Goal: Information Seeking & Learning: Learn about a topic

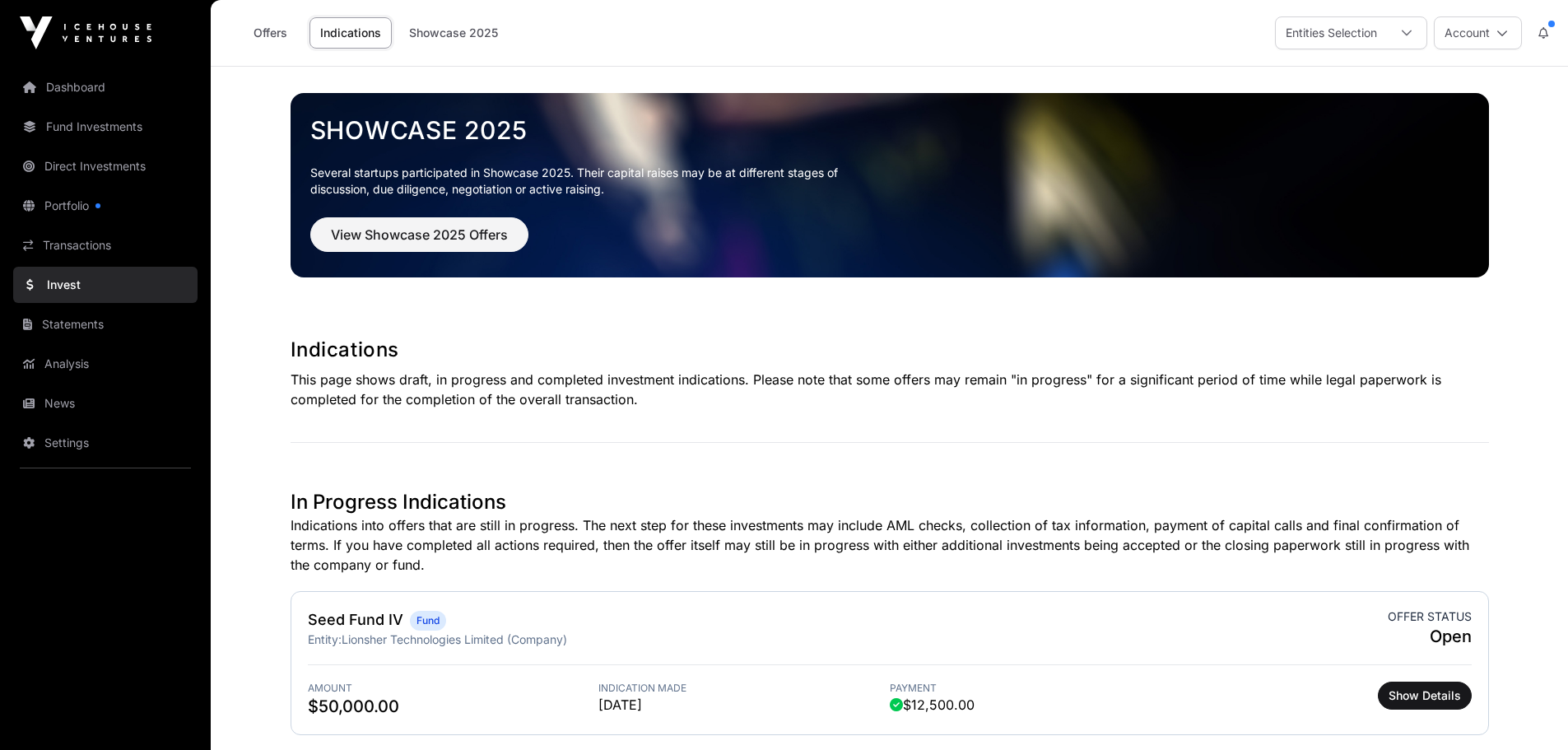
click at [1378, 30] on div "Entities Selection" at bounding box center [1331, 34] width 111 height 32
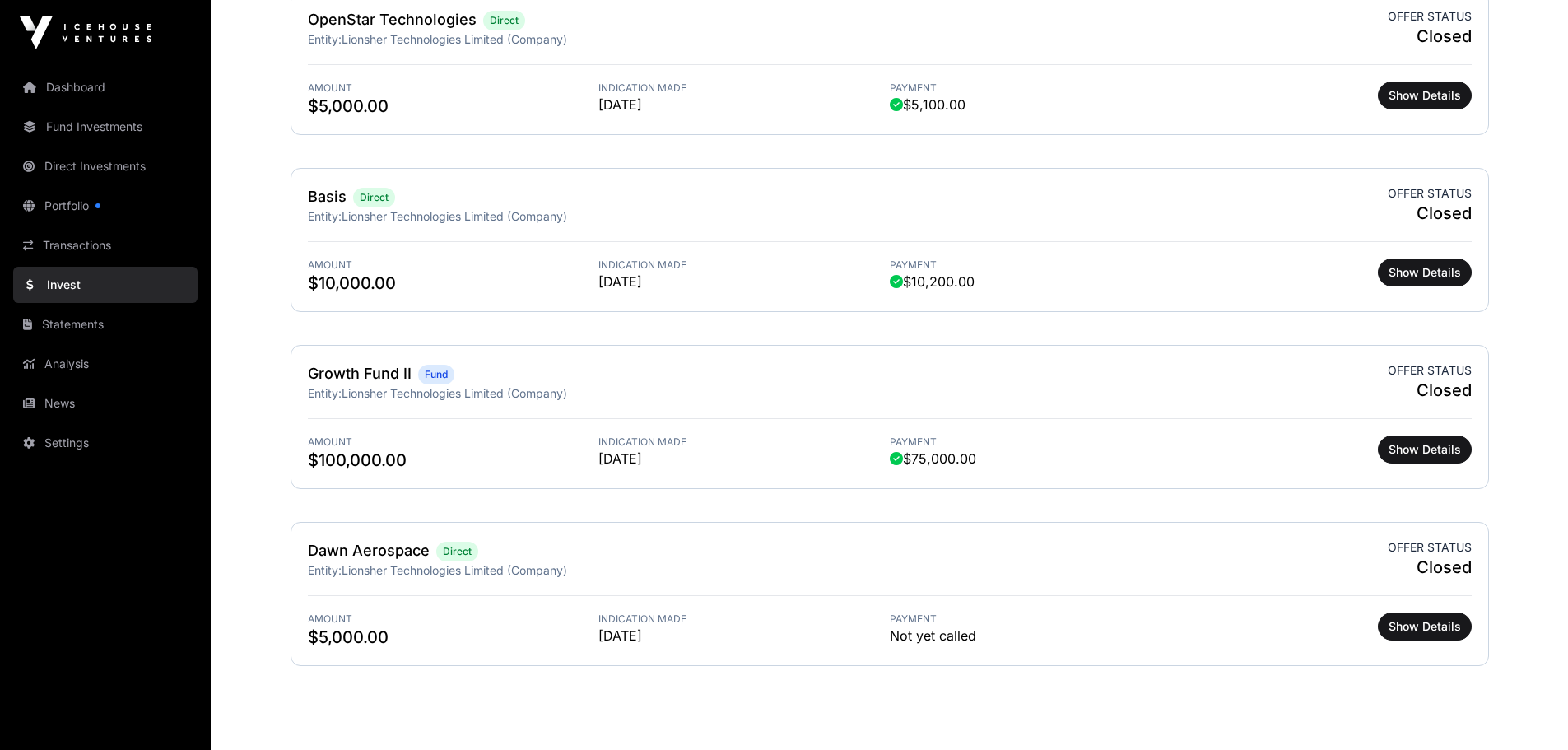
scroll to position [2360, 0]
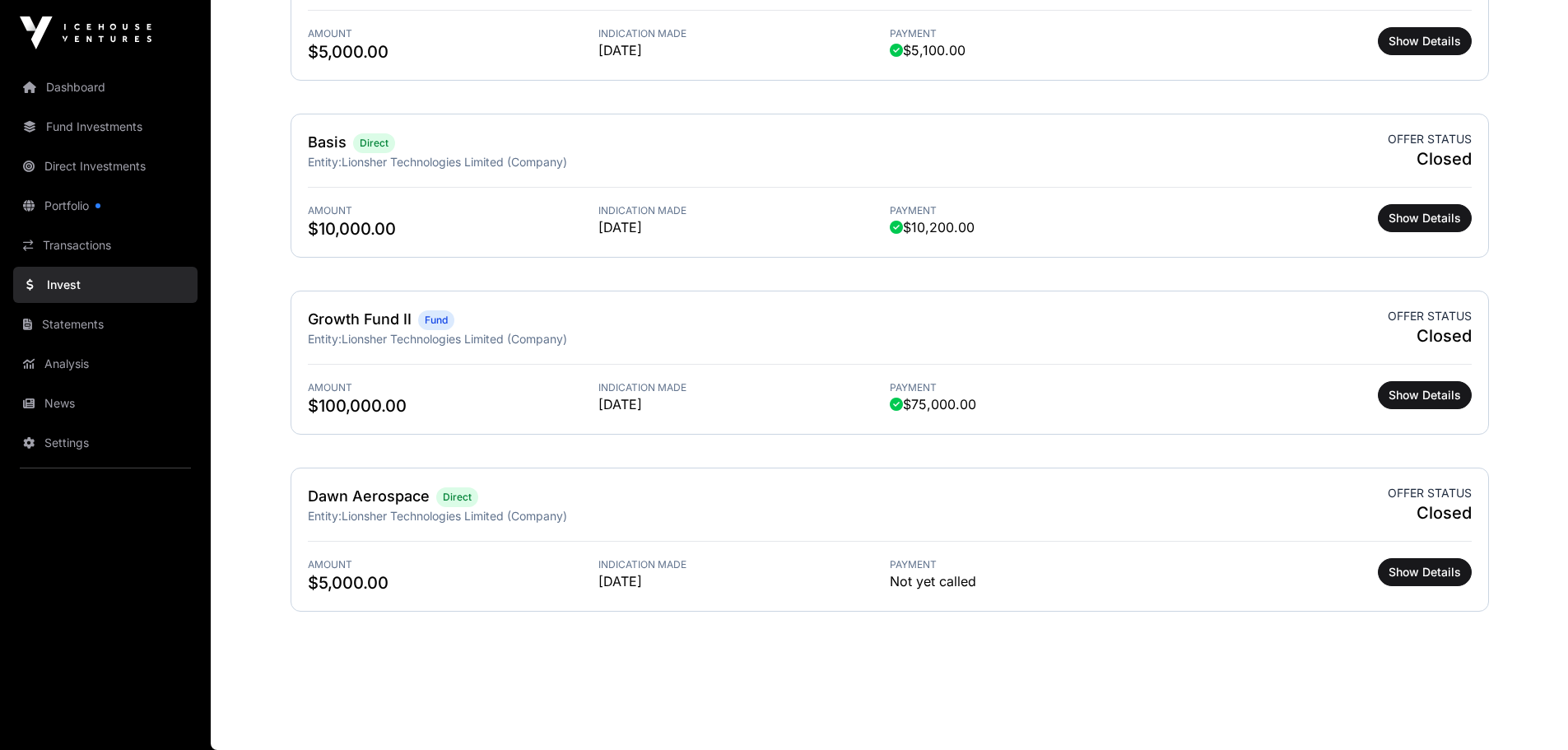
click at [103, 128] on link "Fund Investments" at bounding box center [105, 127] width 185 height 36
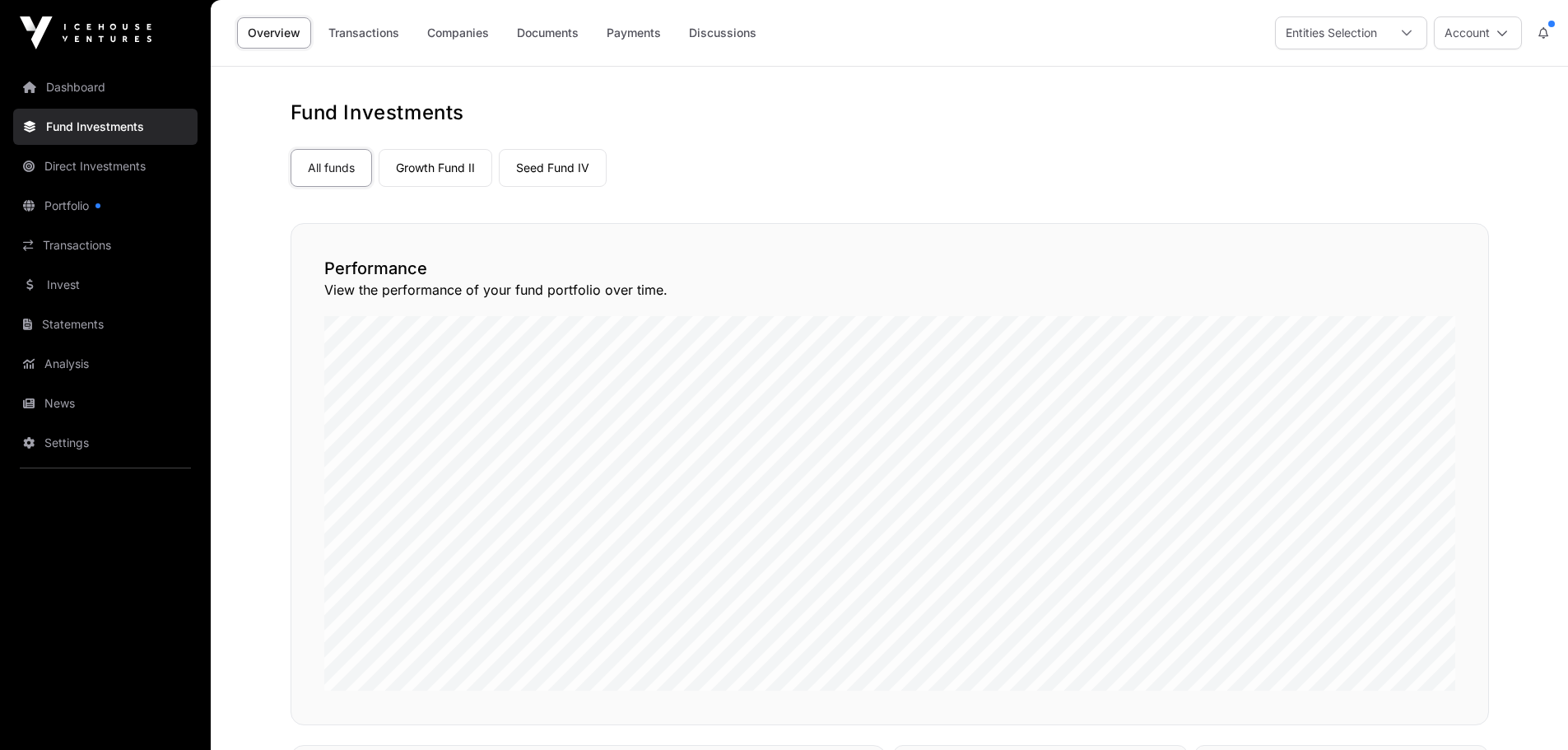
click at [87, 290] on link "Invest" at bounding box center [105, 285] width 185 height 36
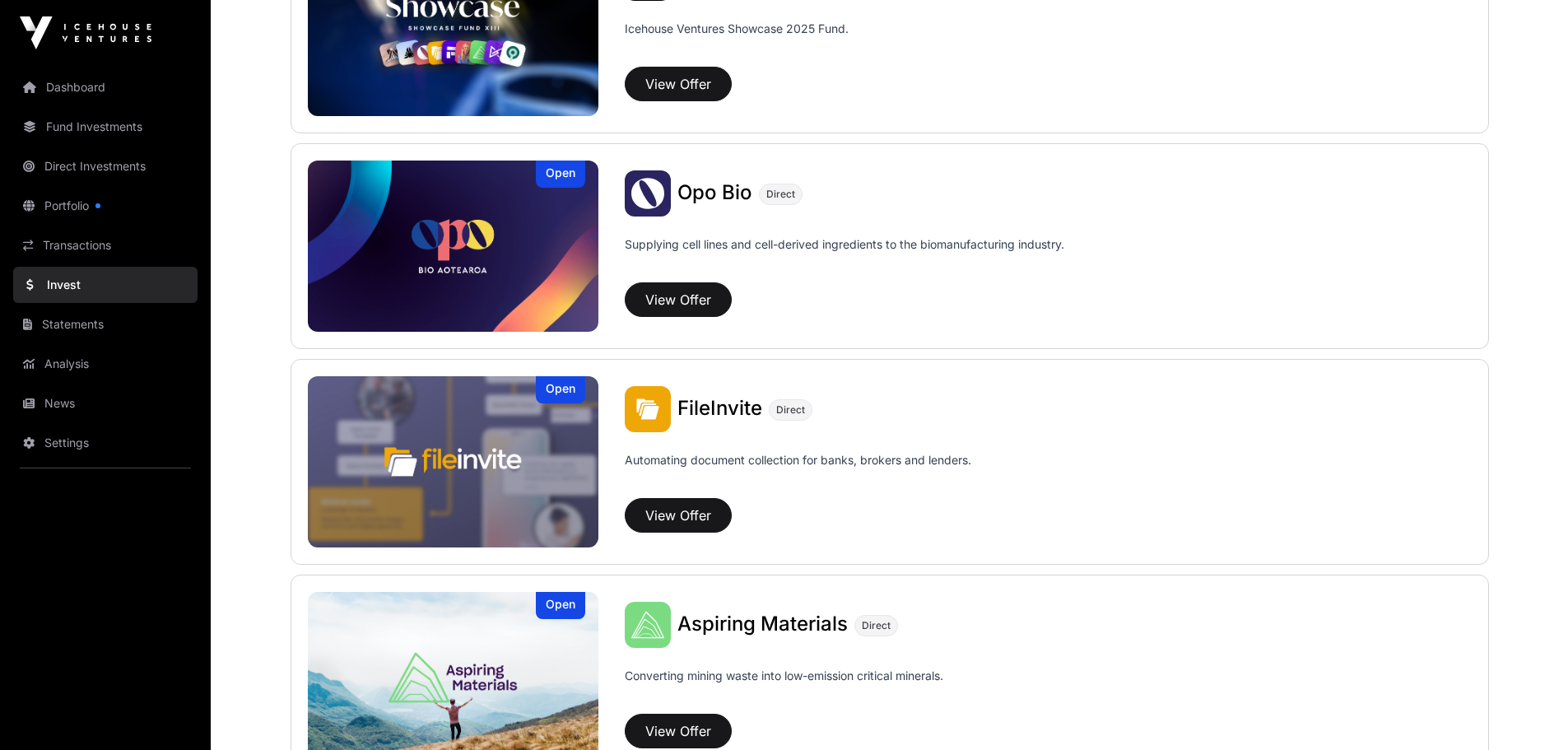
scroll to position [741, 0]
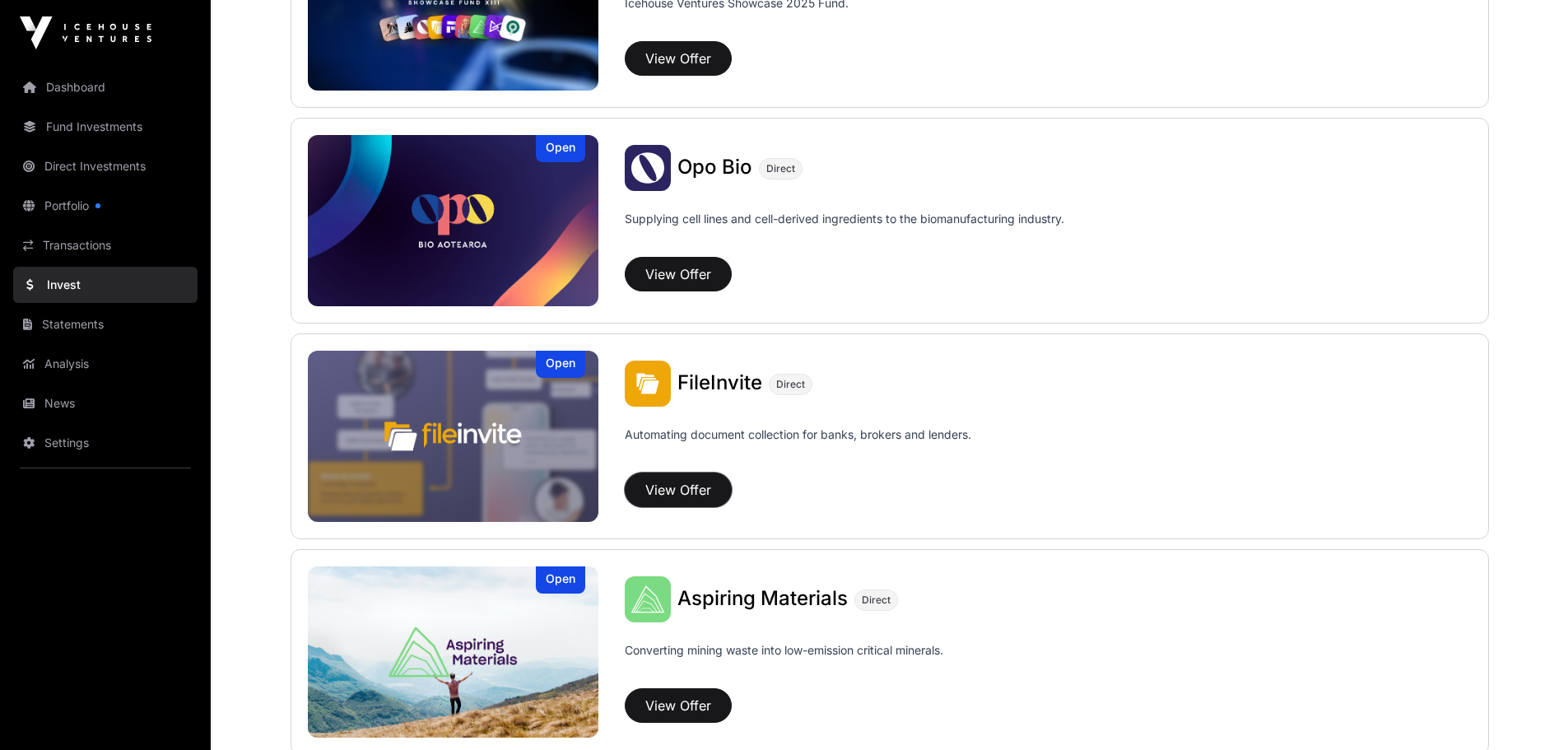
click at [705, 490] on button "View Offer" at bounding box center [678, 490] width 107 height 35
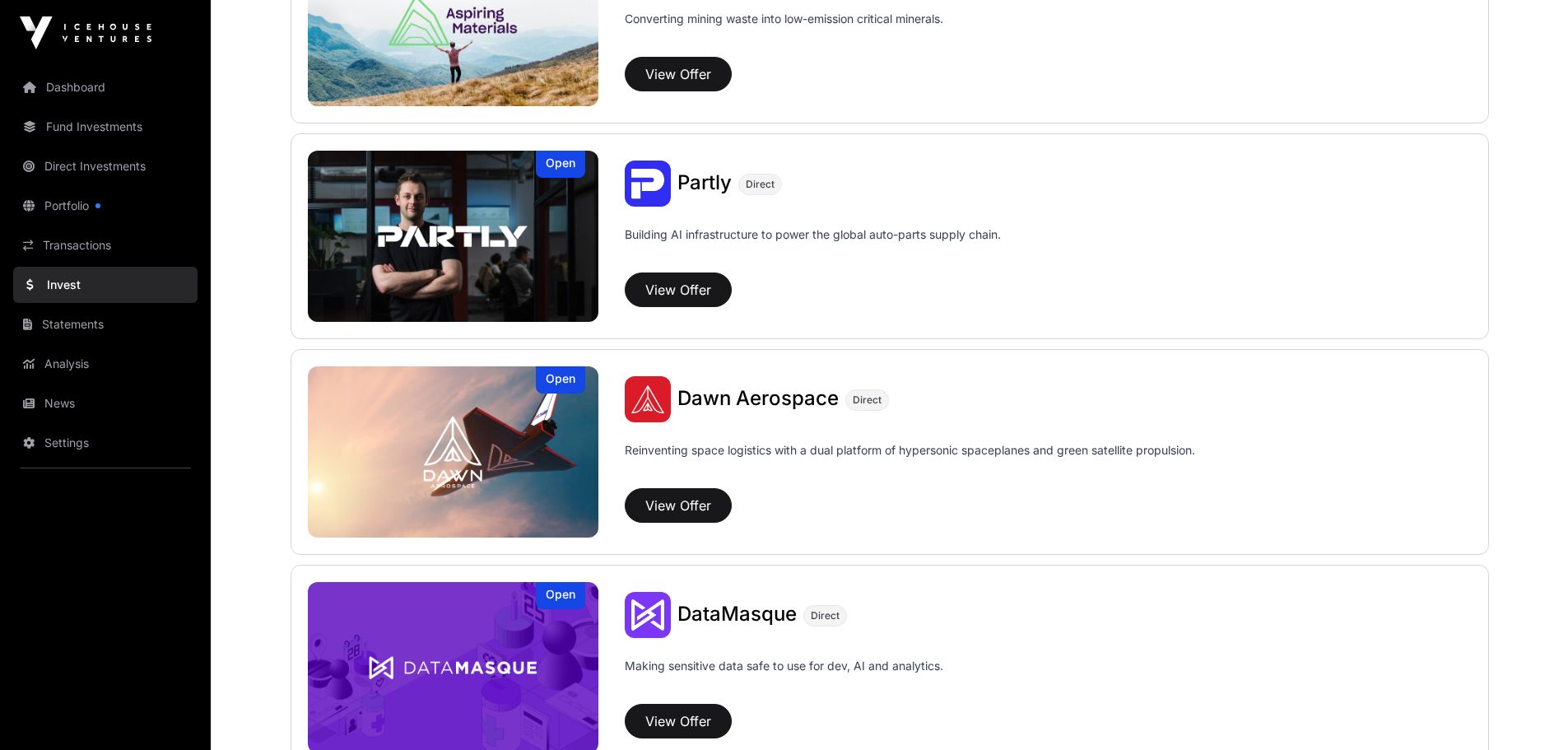
scroll to position [1399, 0]
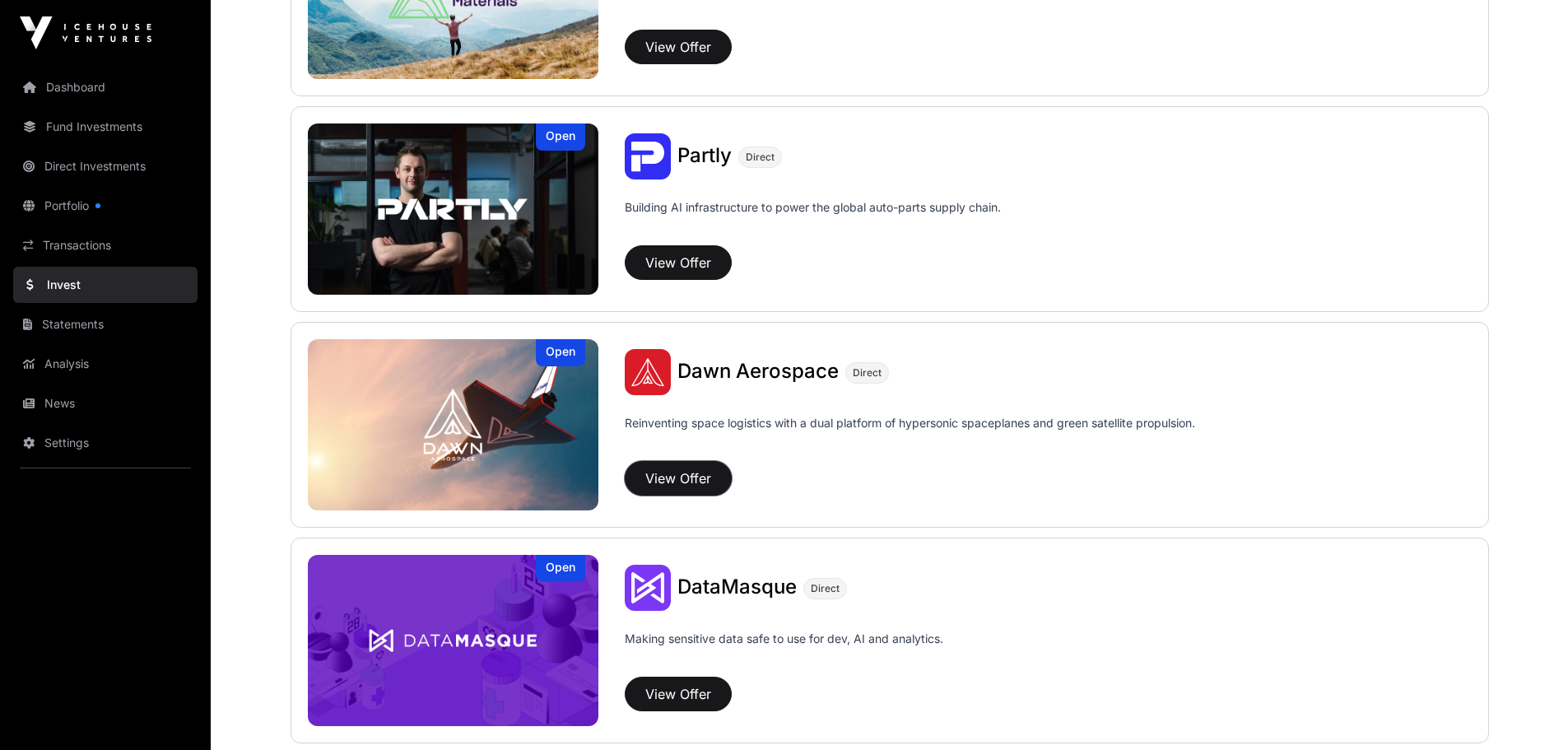
click at [650, 478] on button "View Offer" at bounding box center [678, 478] width 107 height 35
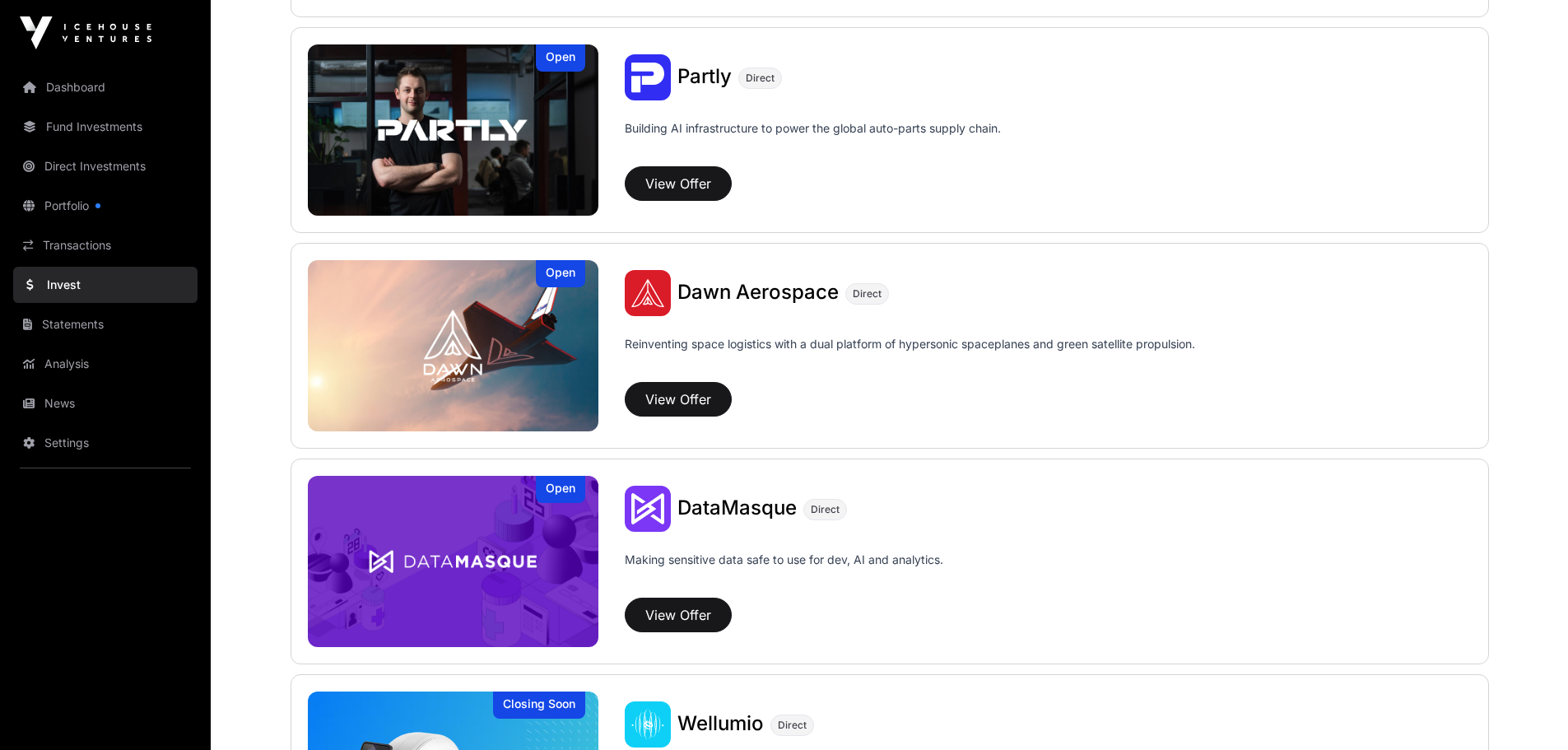
scroll to position [1482, 0]
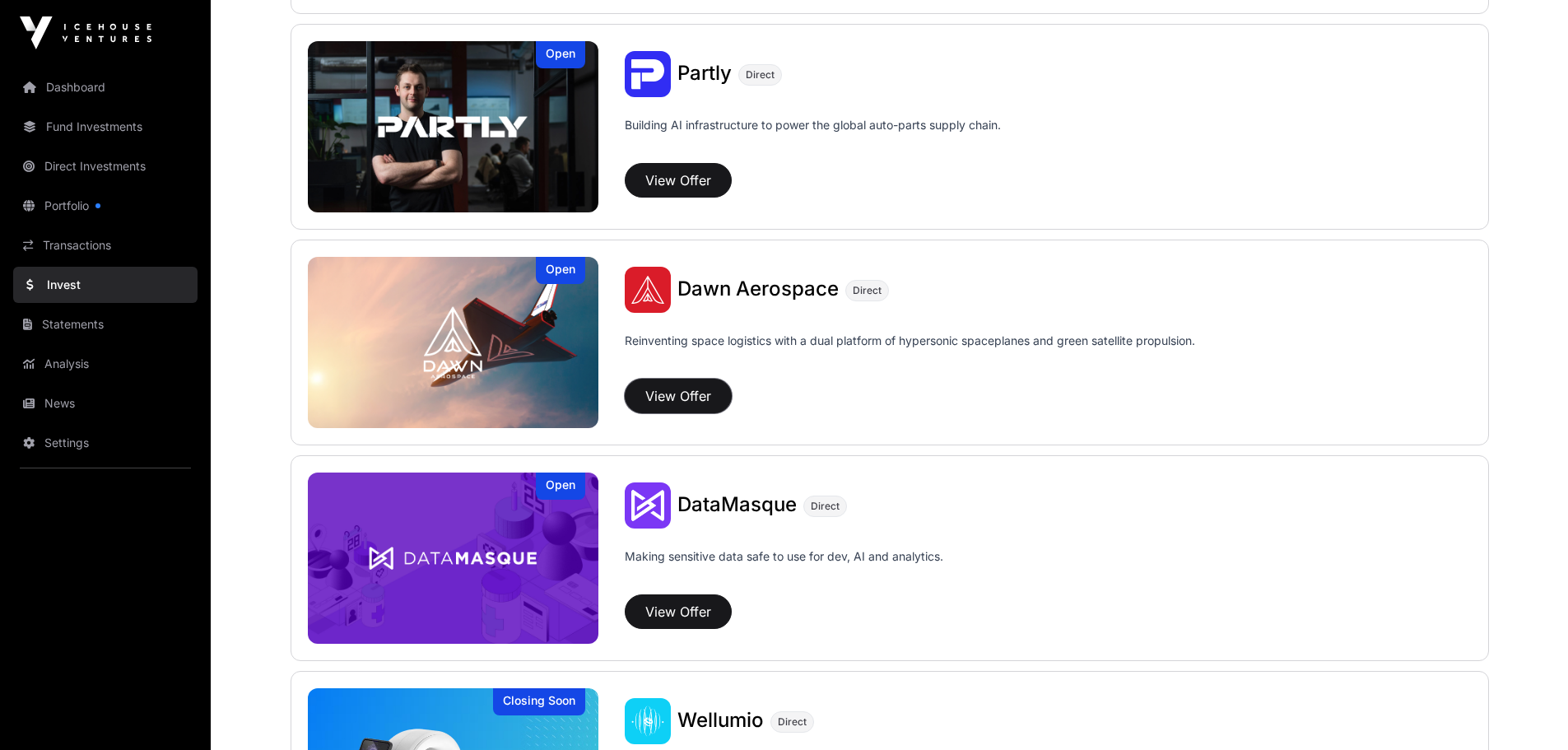
click at [689, 401] on button "View Offer" at bounding box center [678, 396] width 107 height 35
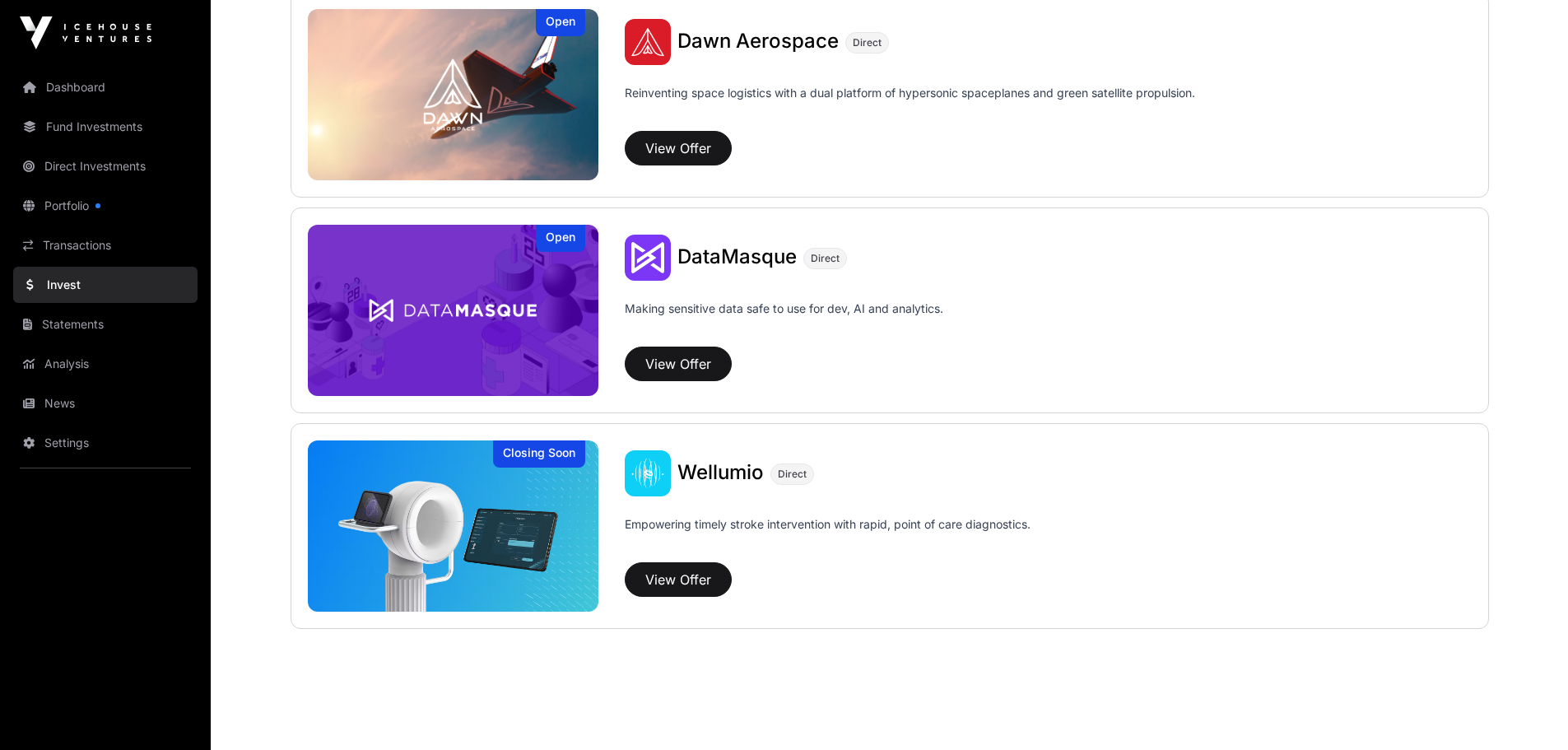
scroll to position [1747, 0]
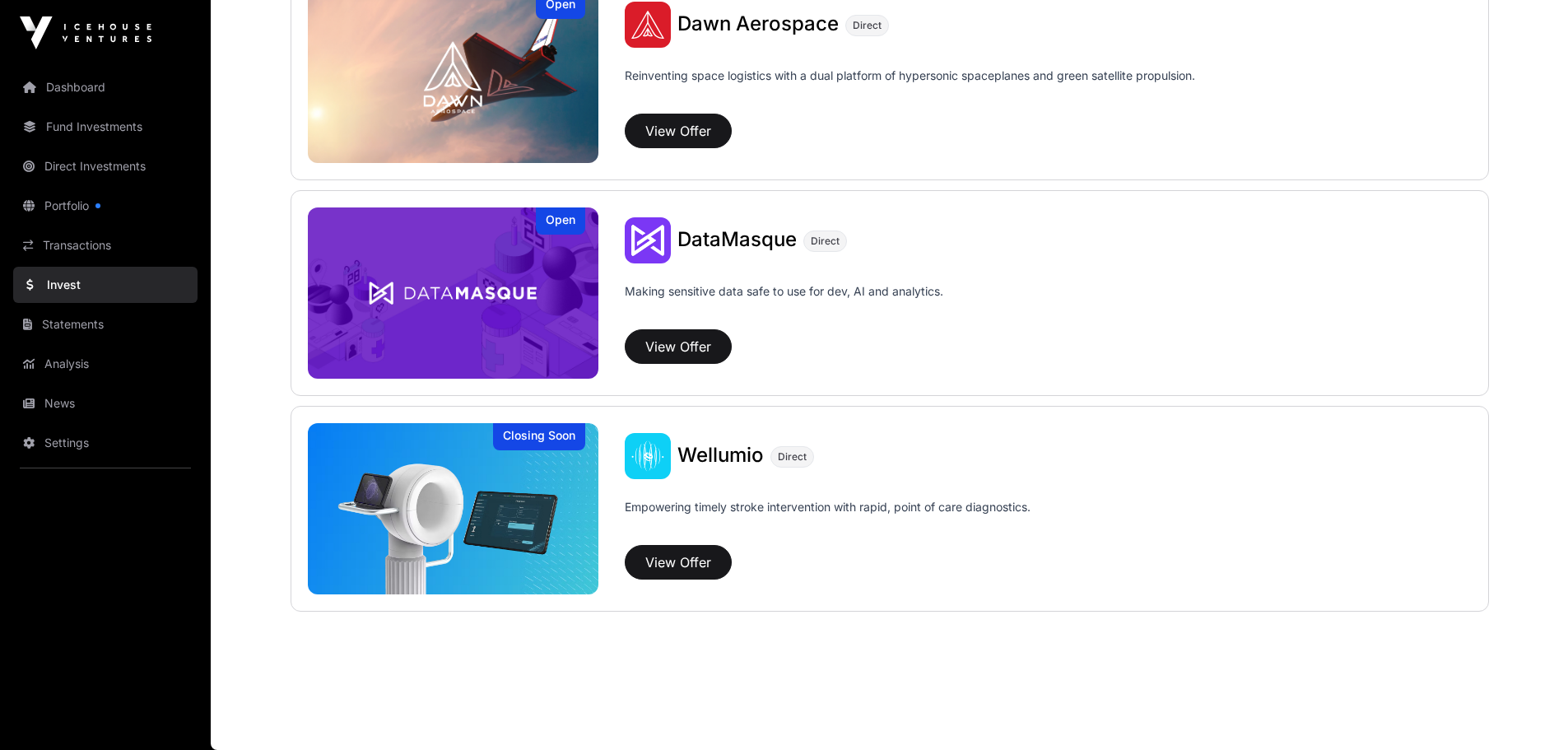
click at [511, 559] on img at bounding box center [453, 509] width 291 height 172
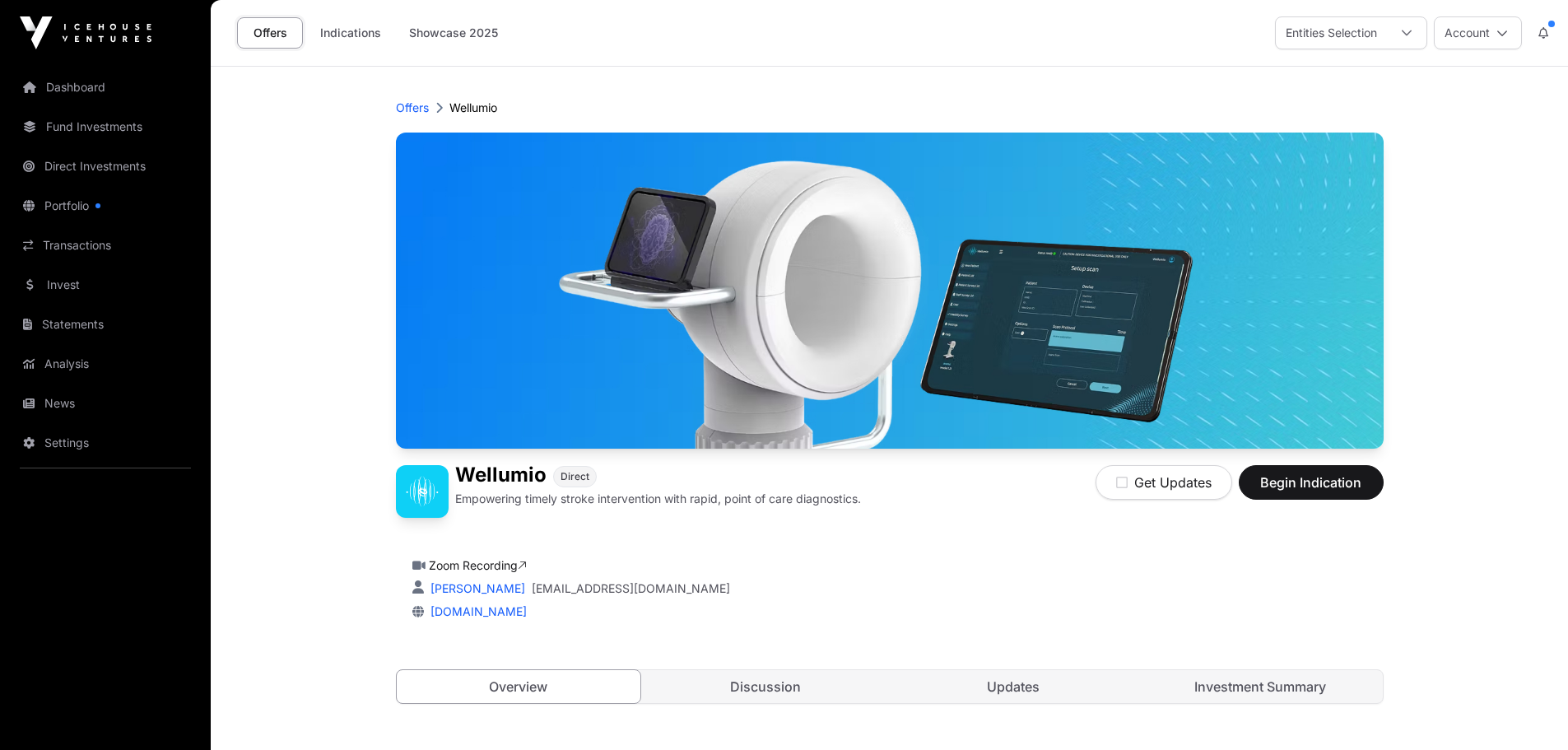
click at [1250, 75] on header "Offers Wellumio Wellumio Direct Empowering timely stroke intervention with rapi…" at bounding box center [890, 401] width 988 height 670
click at [71, 197] on link "Portfolio" at bounding box center [105, 205] width 185 height 36
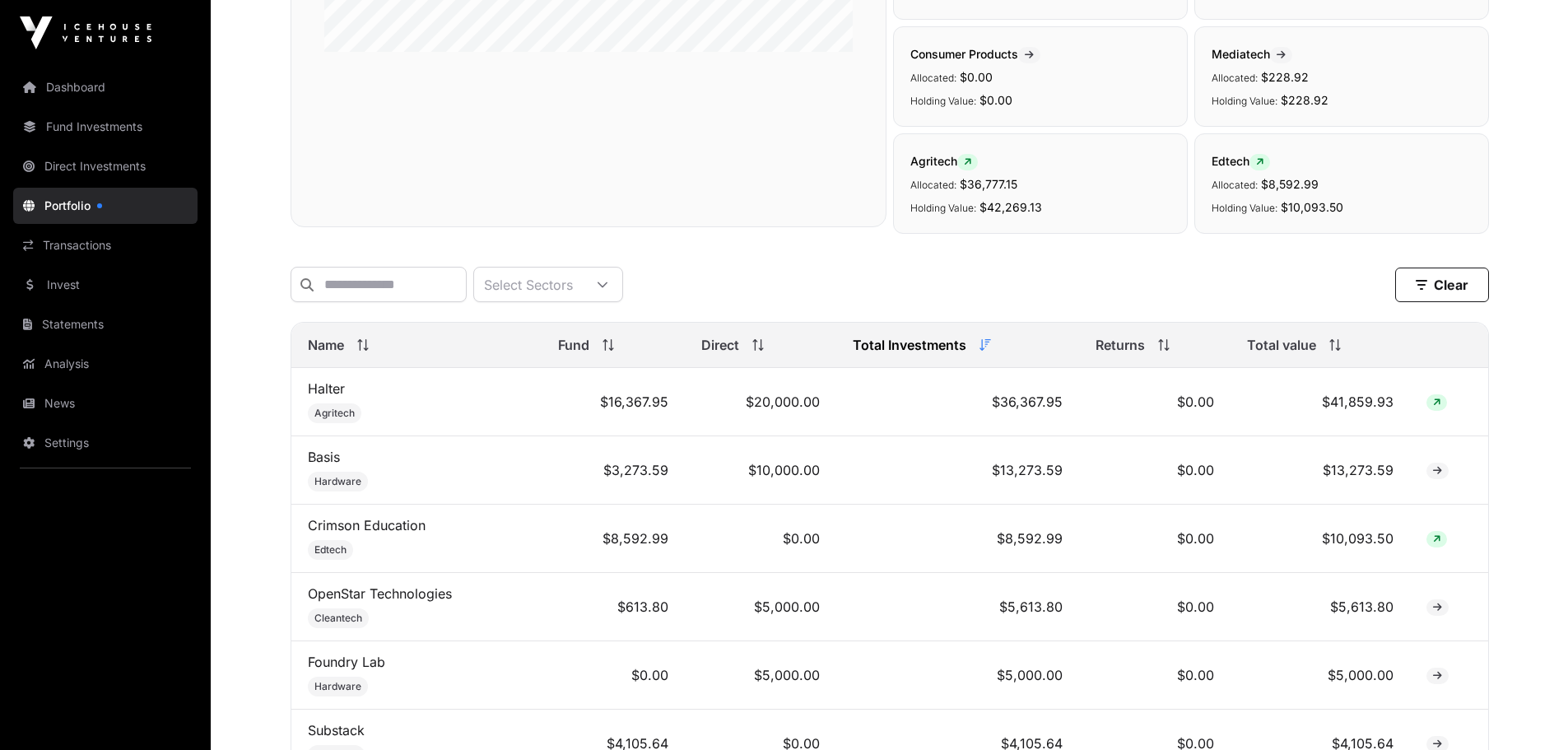
scroll to position [494, 0]
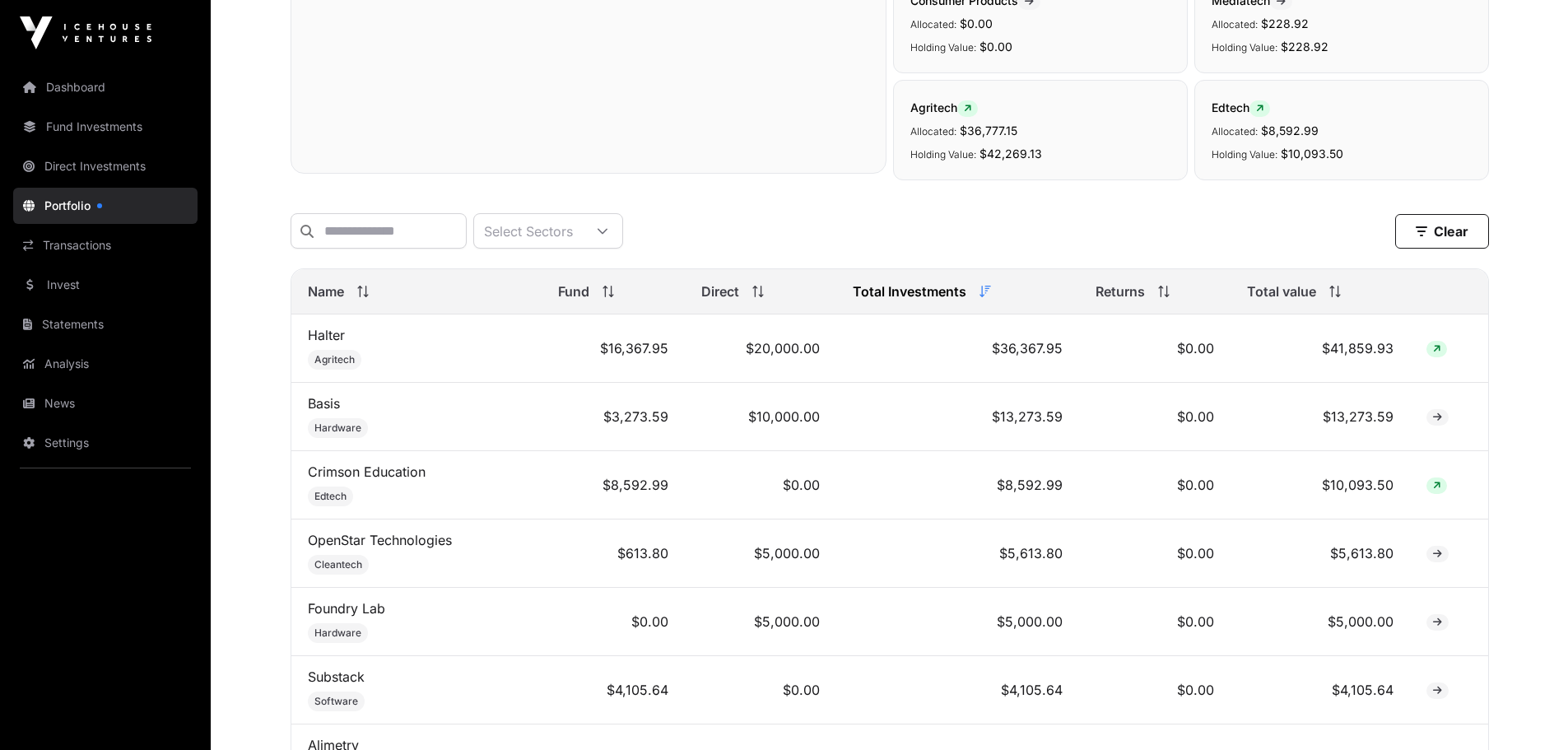
click at [1439, 423] on icon at bounding box center [1438, 417] width 9 height 10
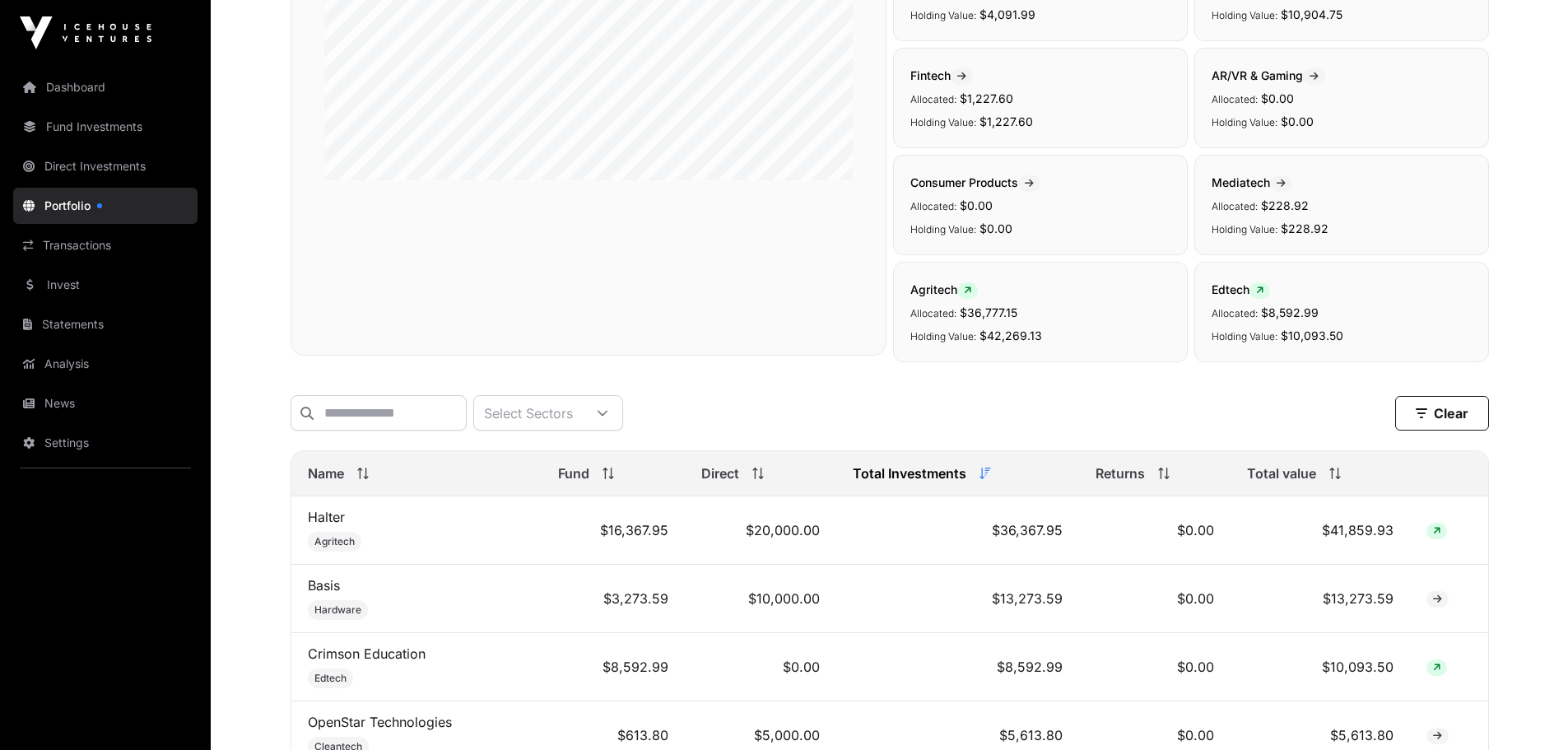
scroll to position [0, 0]
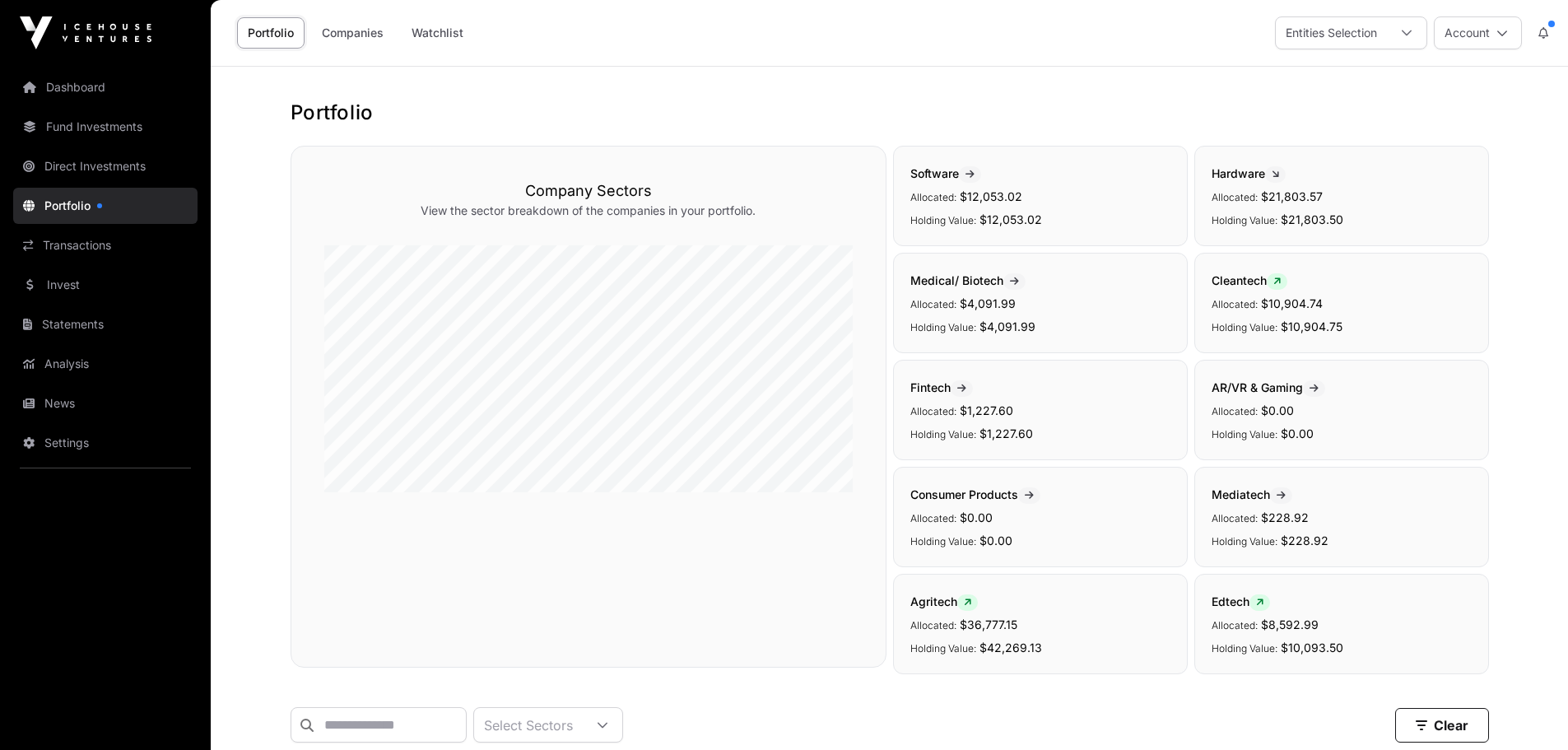
click at [359, 35] on link "Companies" at bounding box center [353, 34] width 83 height 32
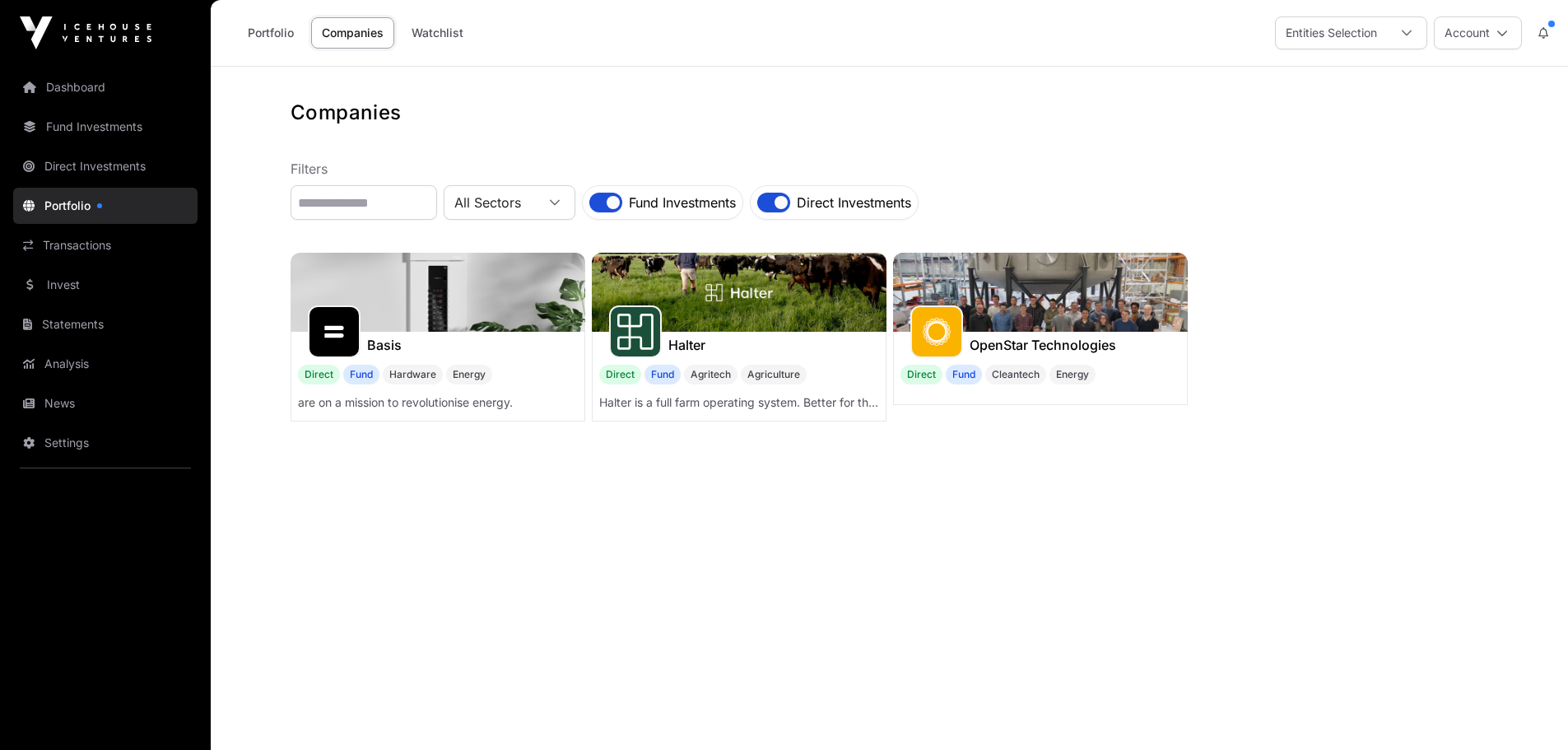
click at [441, 28] on link "Watchlist" at bounding box center [437, 34] width 74 height 32
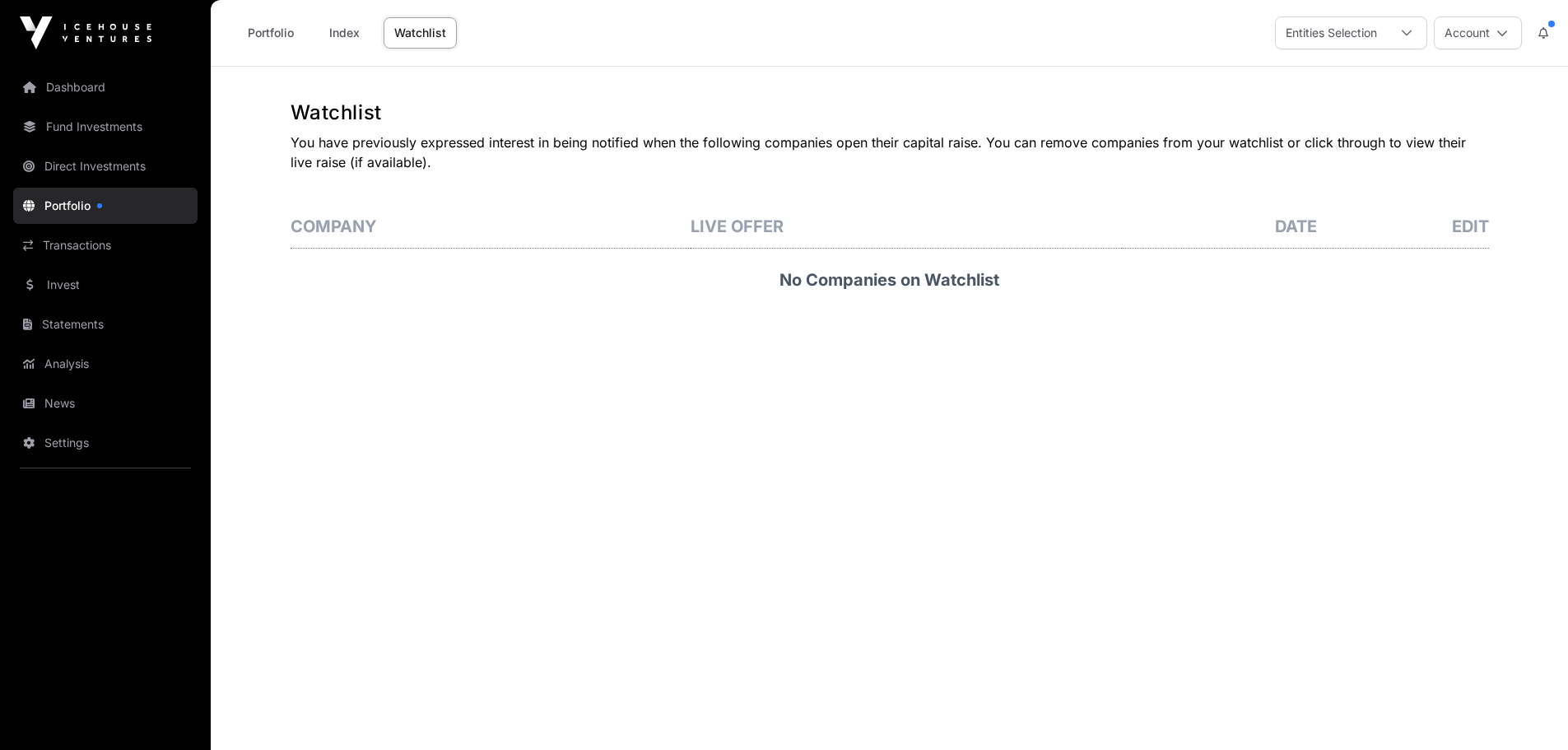
click at [277, 34] on link "Portfolio" at bounding box center [271, 34] width 67 height 32
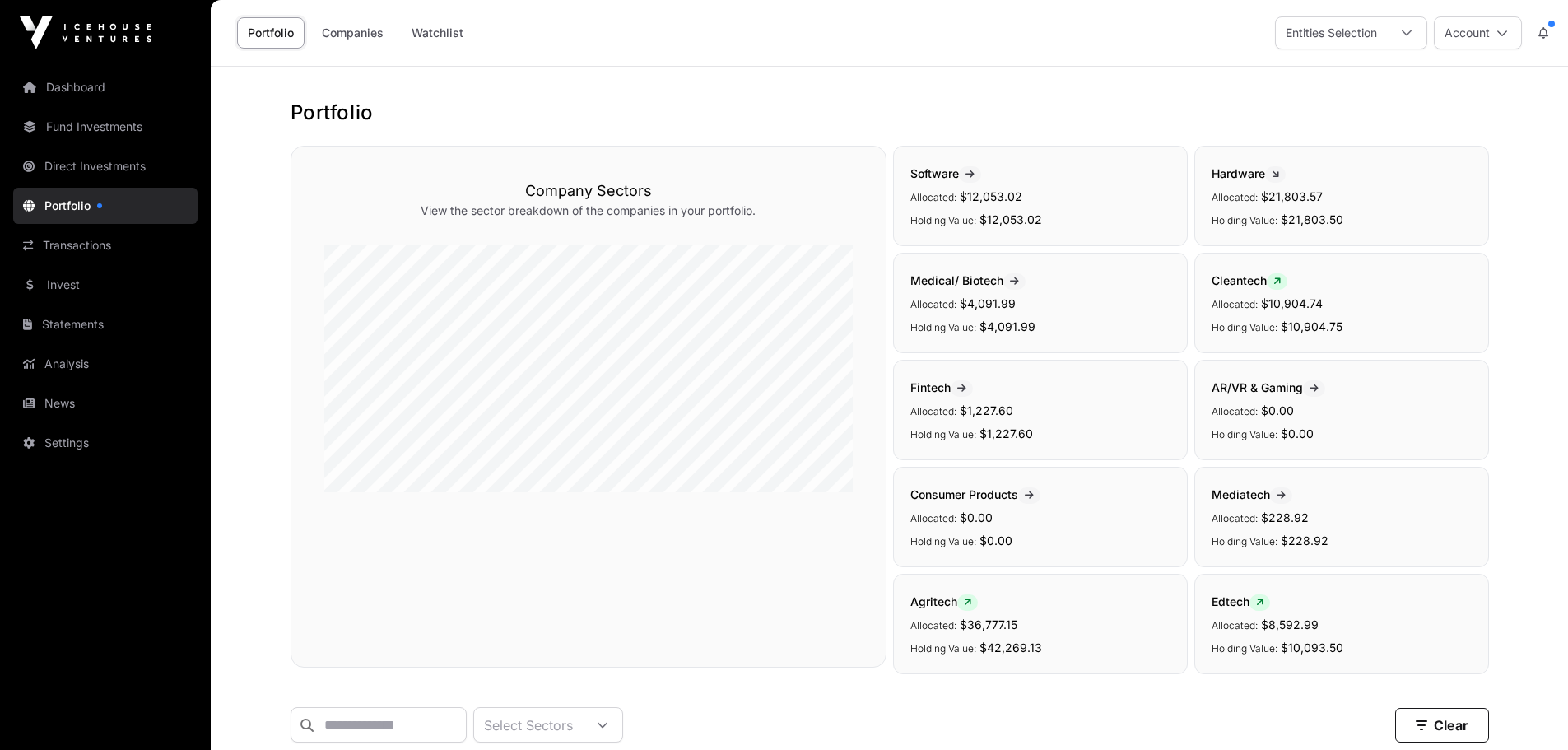
click at [80, 124] on link "Fund Investments" at bounding box center [105, 127] width 185 height 36
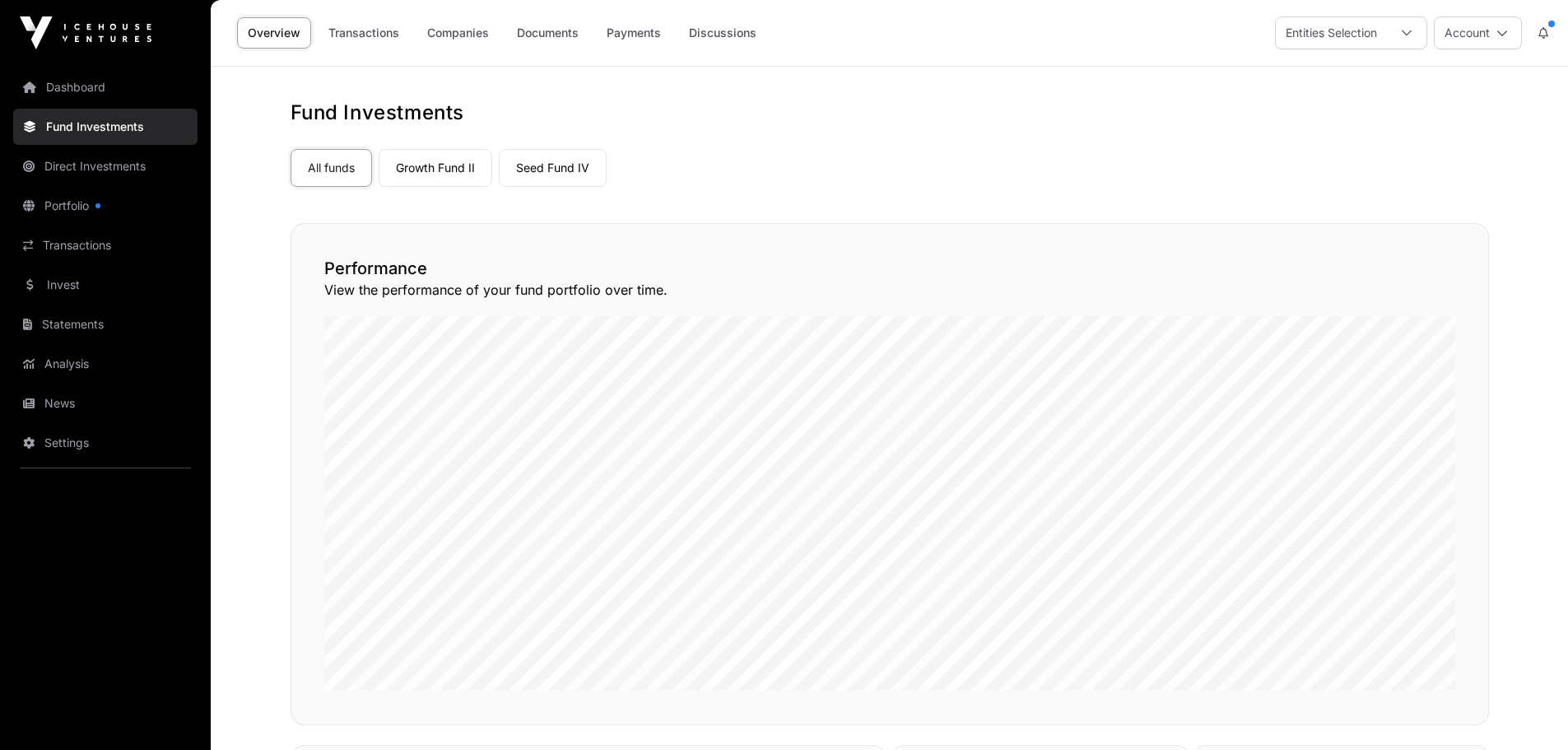
click at [1384, 34] on div "Entities Selection" at bounding box center [1331, 34] width 111 height 32
click at [1371, 43] on div "Entities Selection" at bounding box center [1331, 34] width 111 height 32
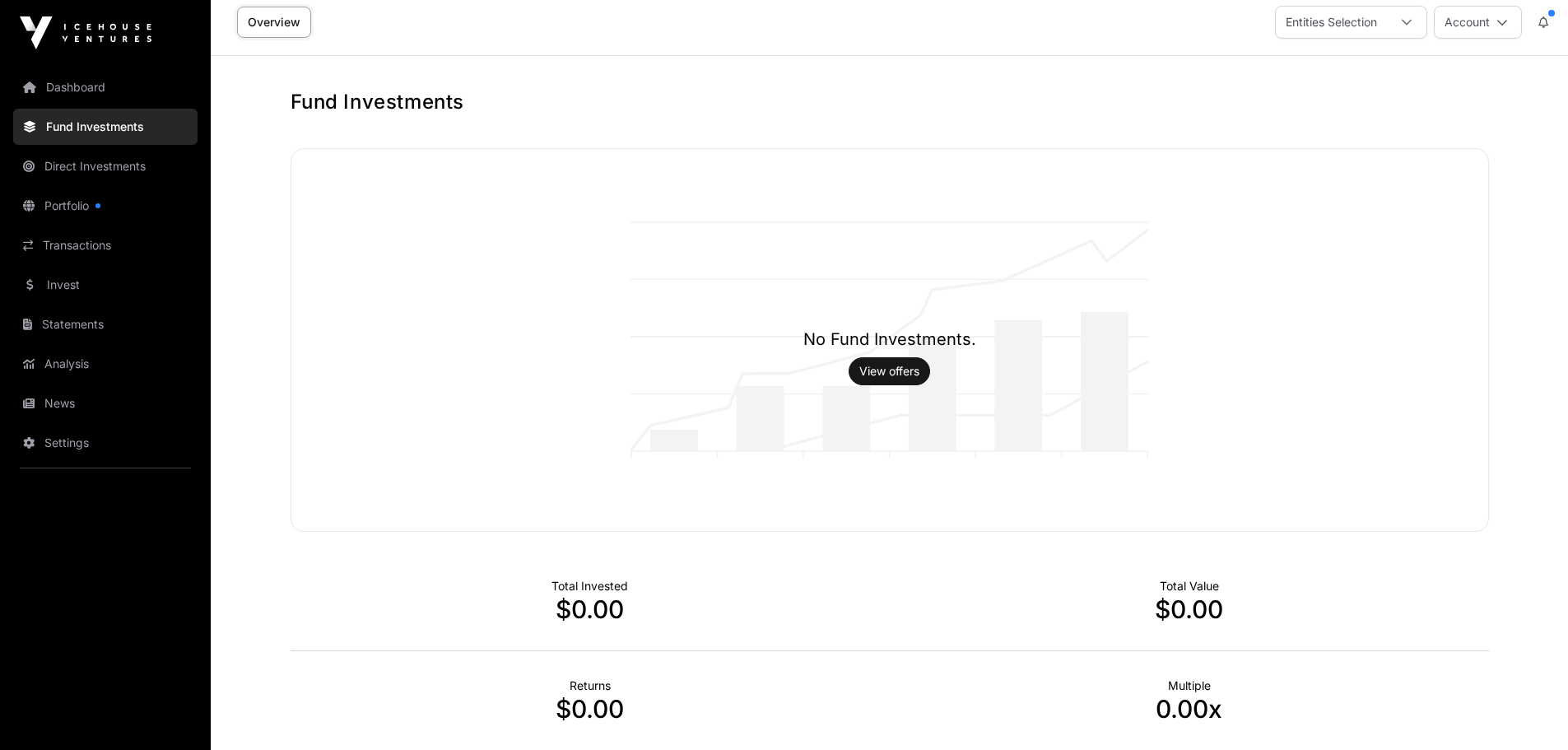
scroll to position [3, 0]
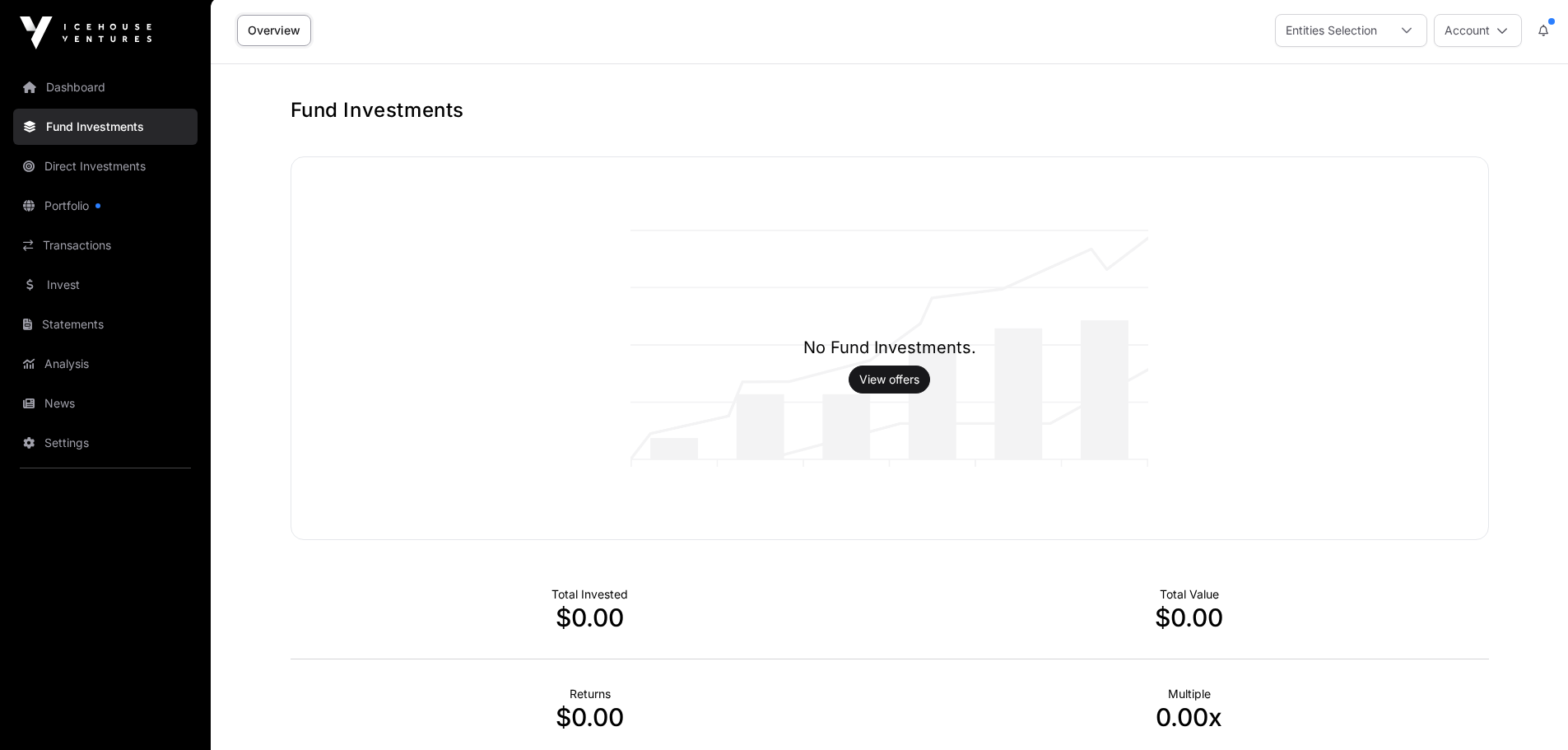
click at [65, 119] on link "Fund Investments" at bounding box center [105, 127] width 185 height 36
click at [70, 162] on link "Direct Investments" at bounding box center [105, 166] width 185 height 36
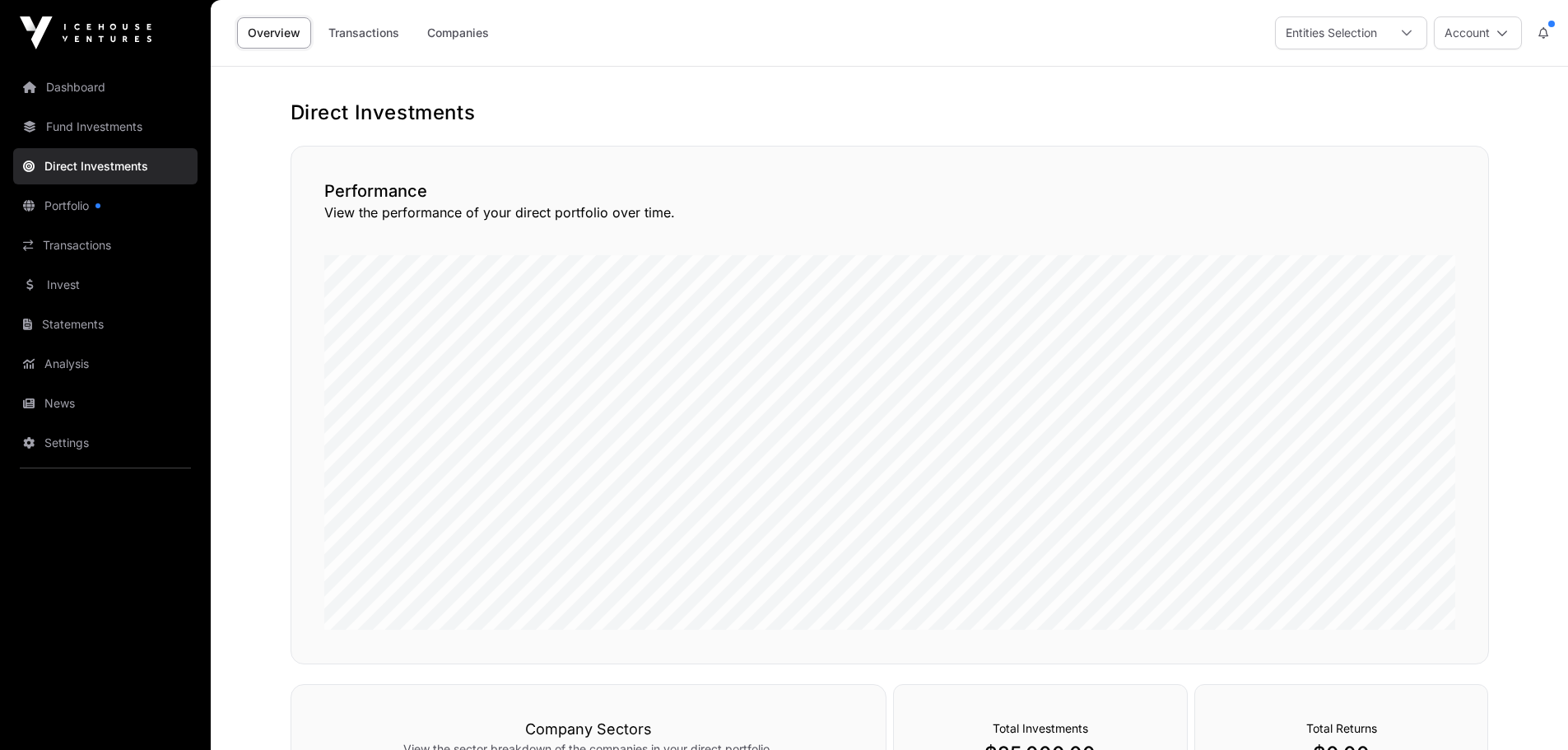
click at [74, 125] on link "Fund Investments" at bounding box center [105, 127] width 185 height 36
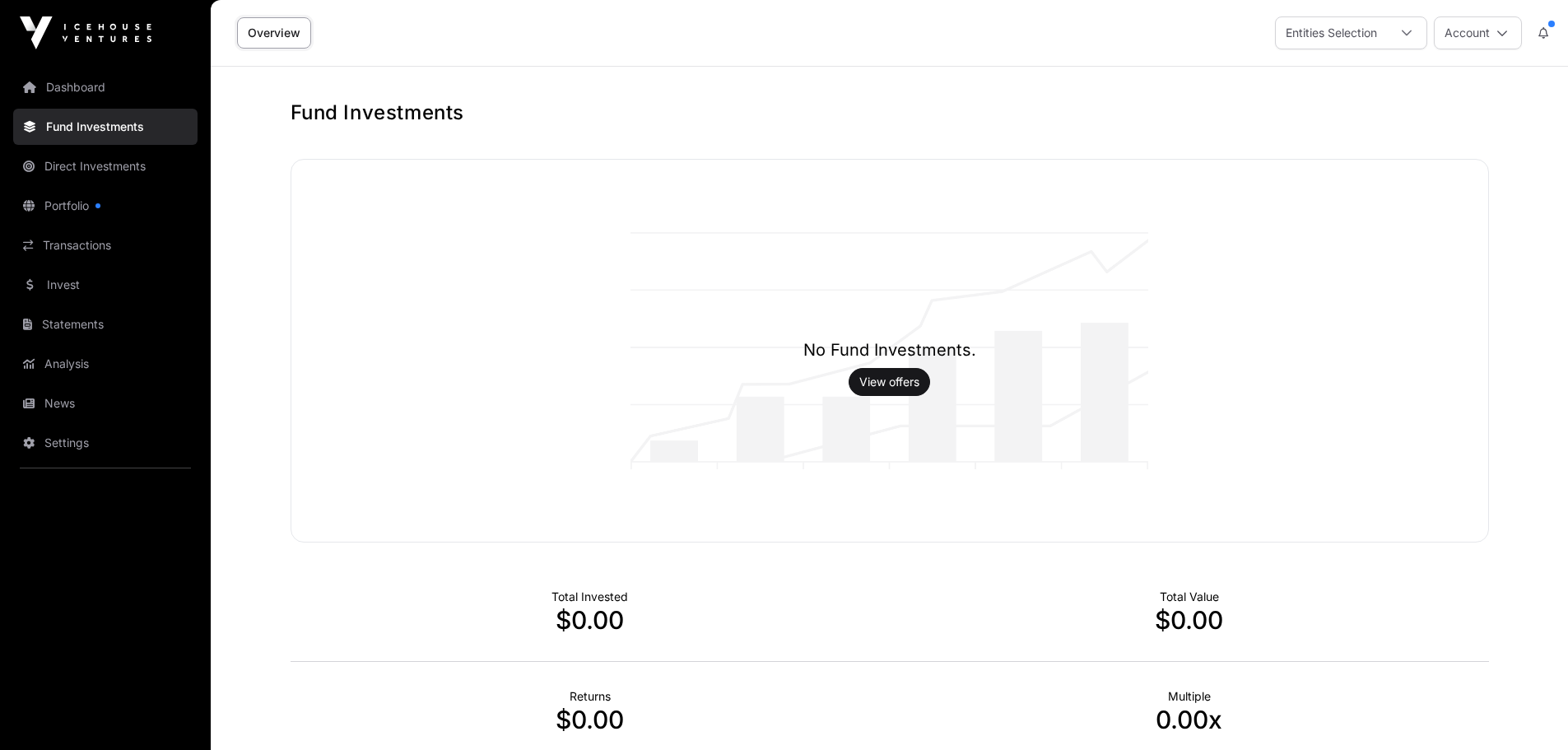
click at [1329, 25] on div "Entities Selection" at bounding box center [1331, 34] width 111 height 32
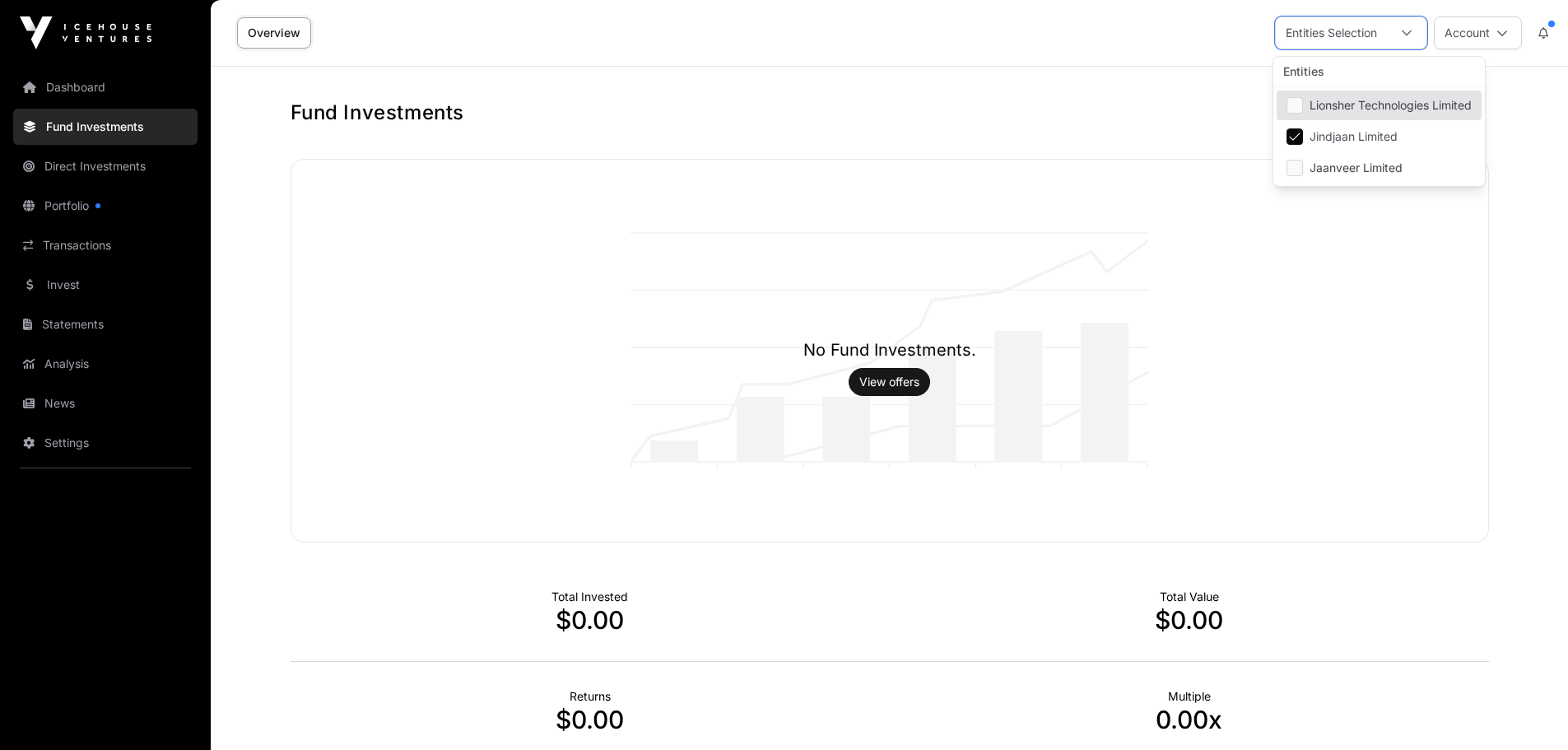
click at [1318, 118] on li "Lionsher Technologies Limited" at bounding box center [1380, 105] width 205 height 30
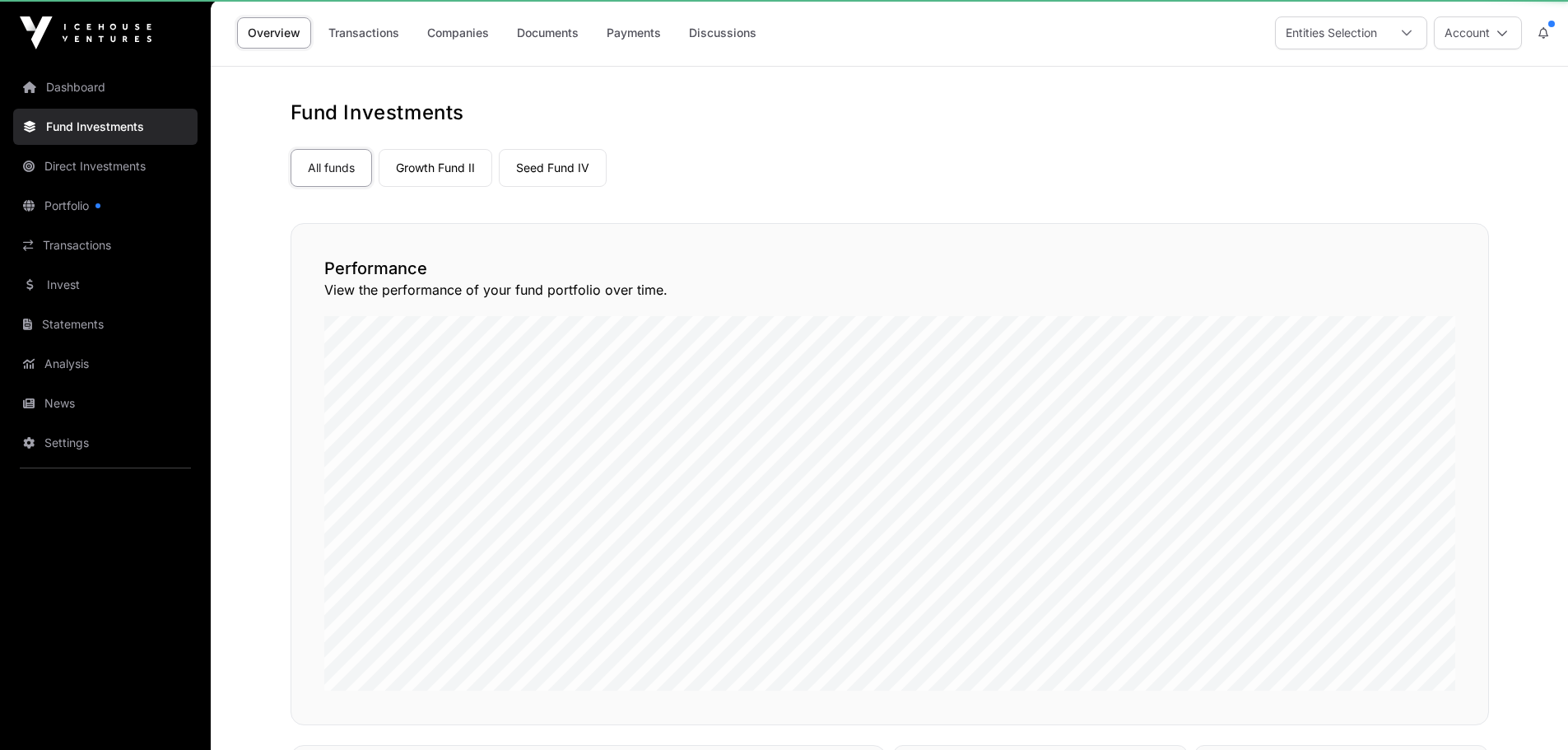
click at [1315, 138] on nav "All funds Growth Fund II Seed Fund IV Select a fund" at bounding box center [890, 164] width 1199 height 77
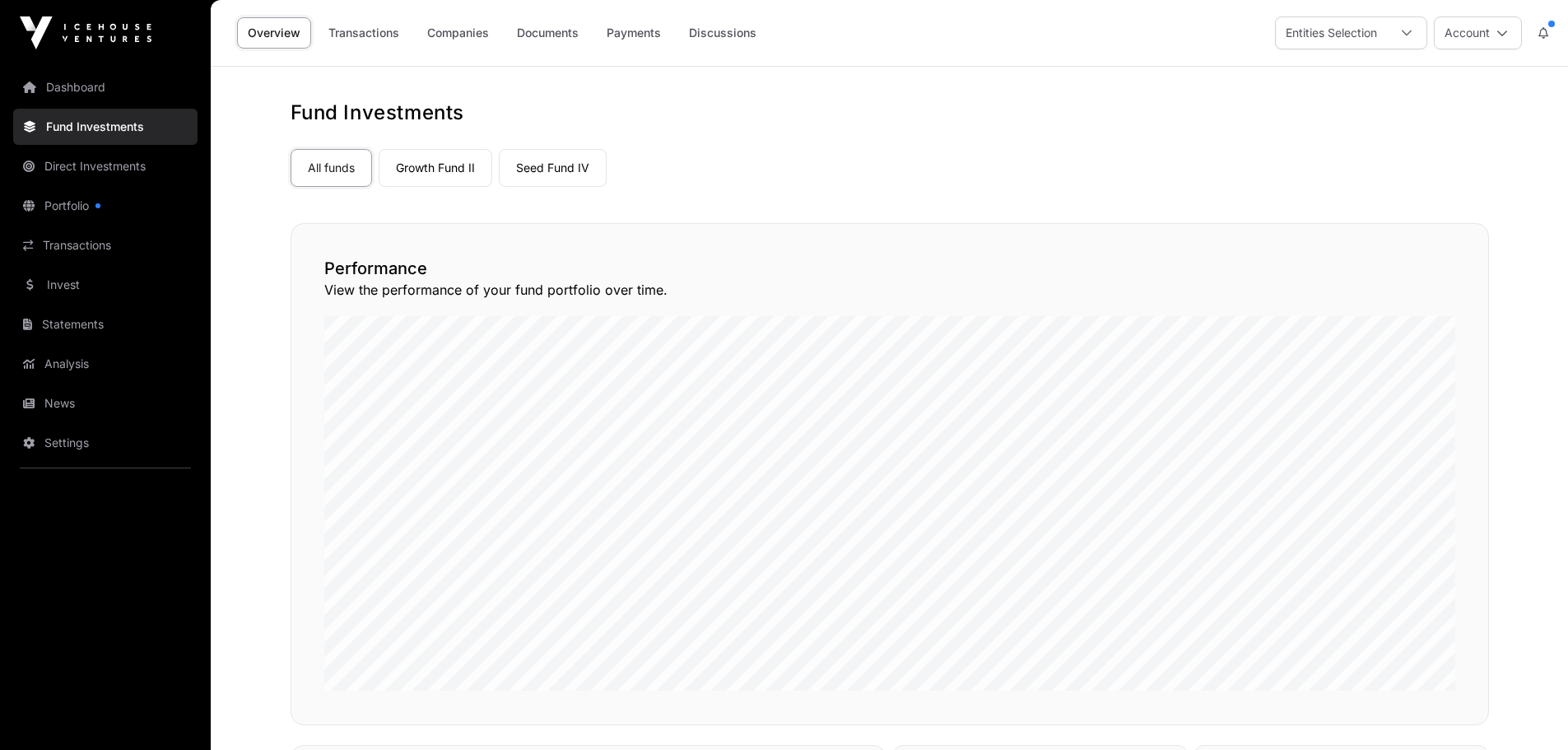
click at [1393, 44] on div at bounding box center [1407, 34] width 39 height 32
click at [1282, 143] on li "Jindjaan Limited" at bounding box center [1380, 137] width 205 height 30
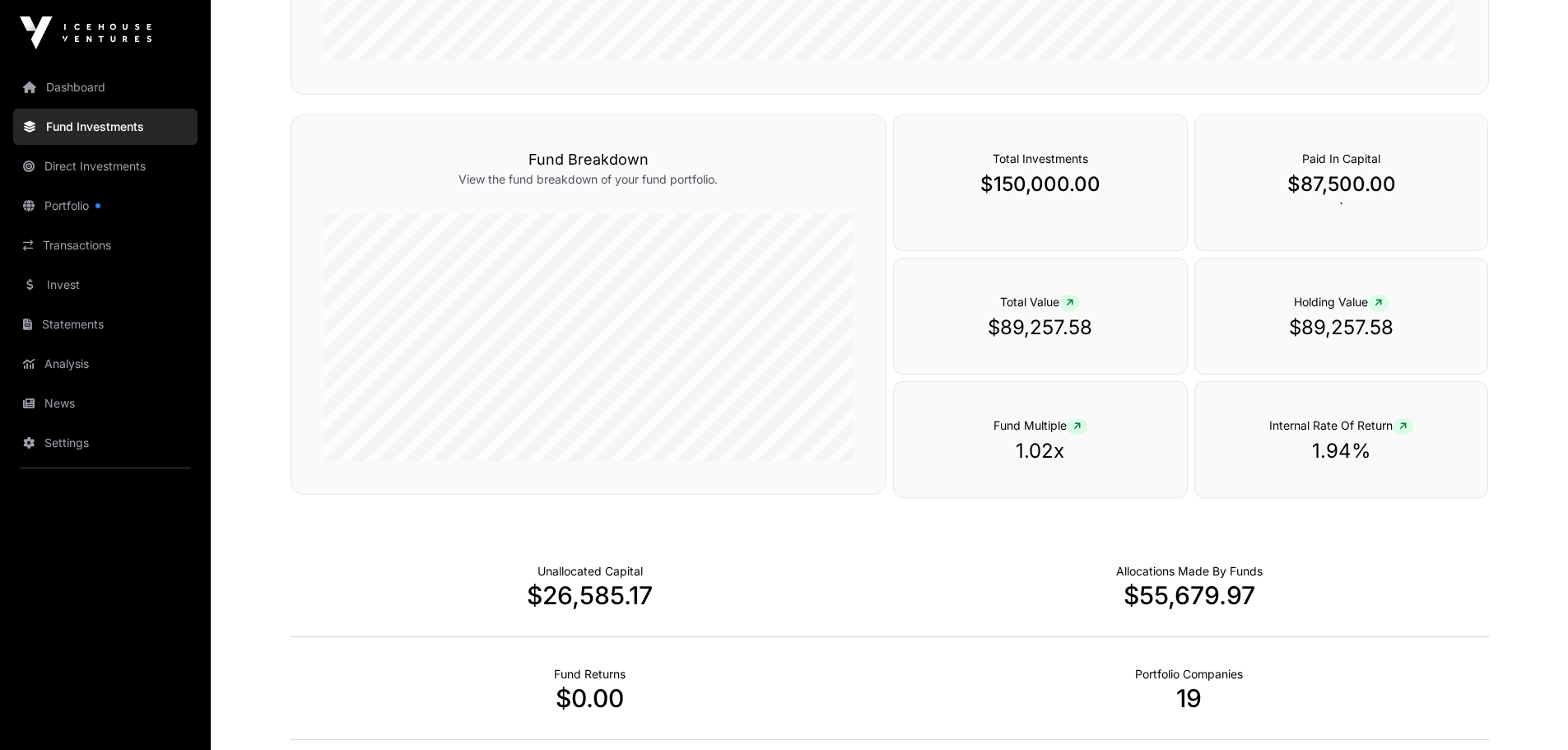
scroll to position [659, 0]
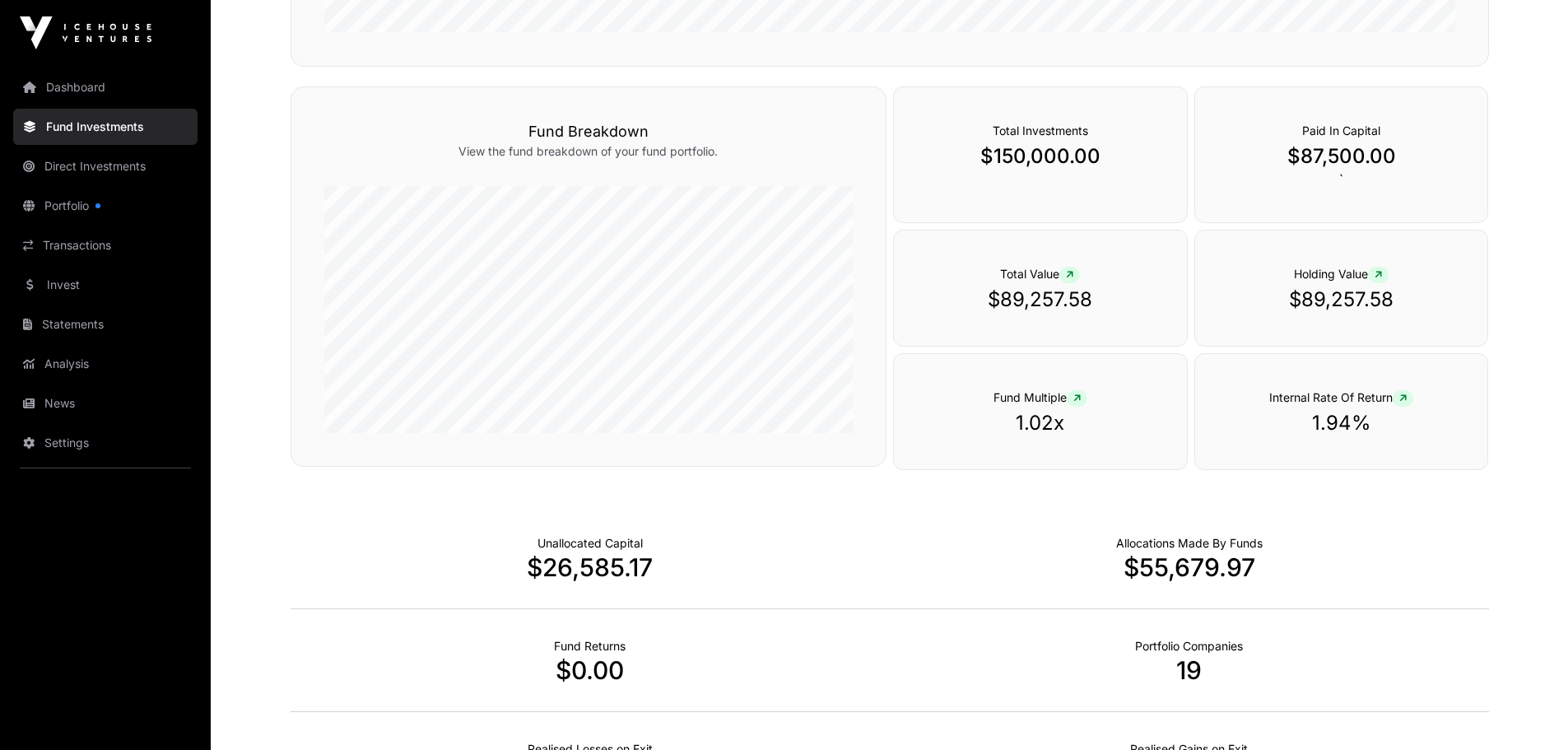
click at [91, 172] on link "Direct Investments" at bounding box center [105, 166] width 185 height 36
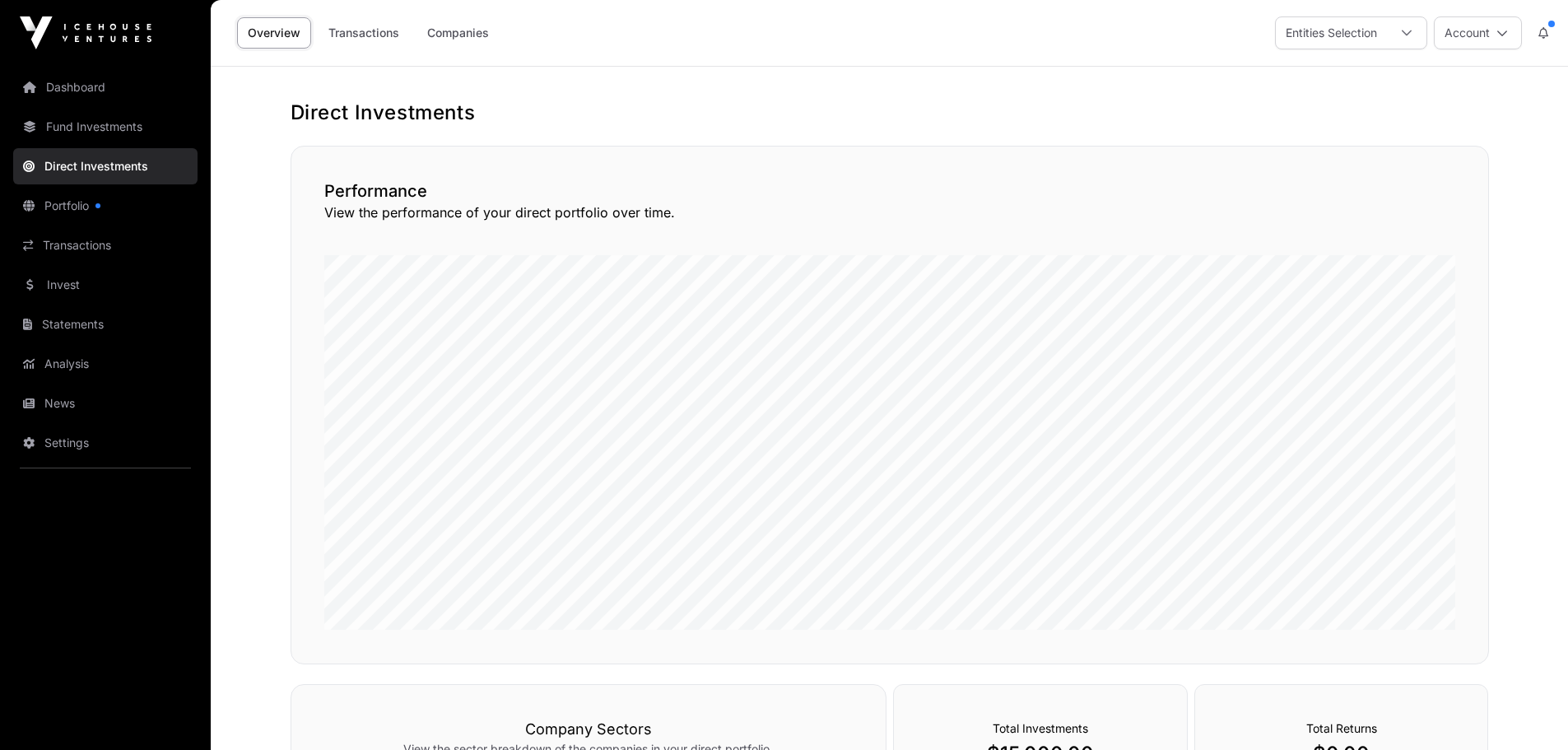
click at [98, 220] on link "Portfolio" at bounding box center [105, 205] width 185 height 36
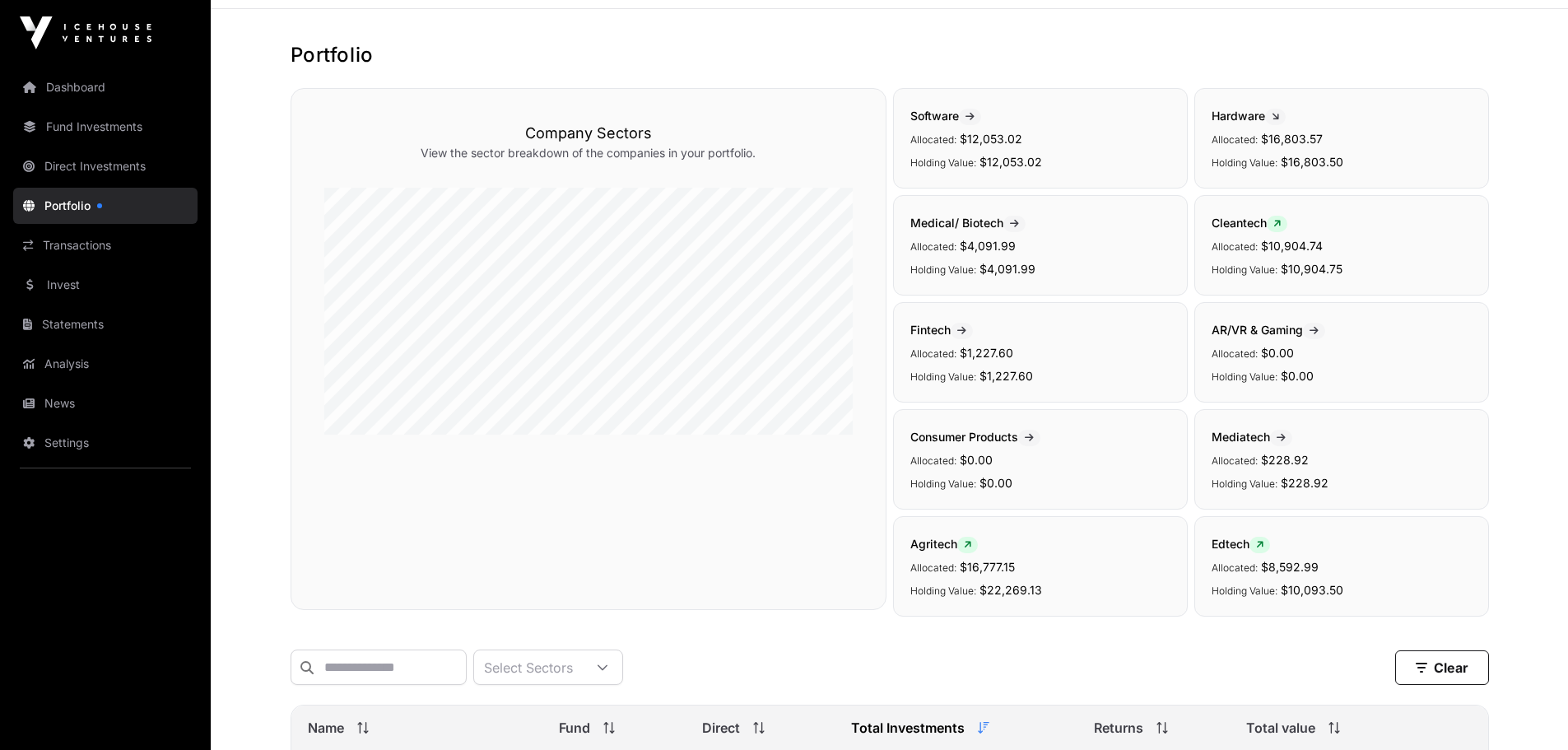
scroll to position [82, 0]
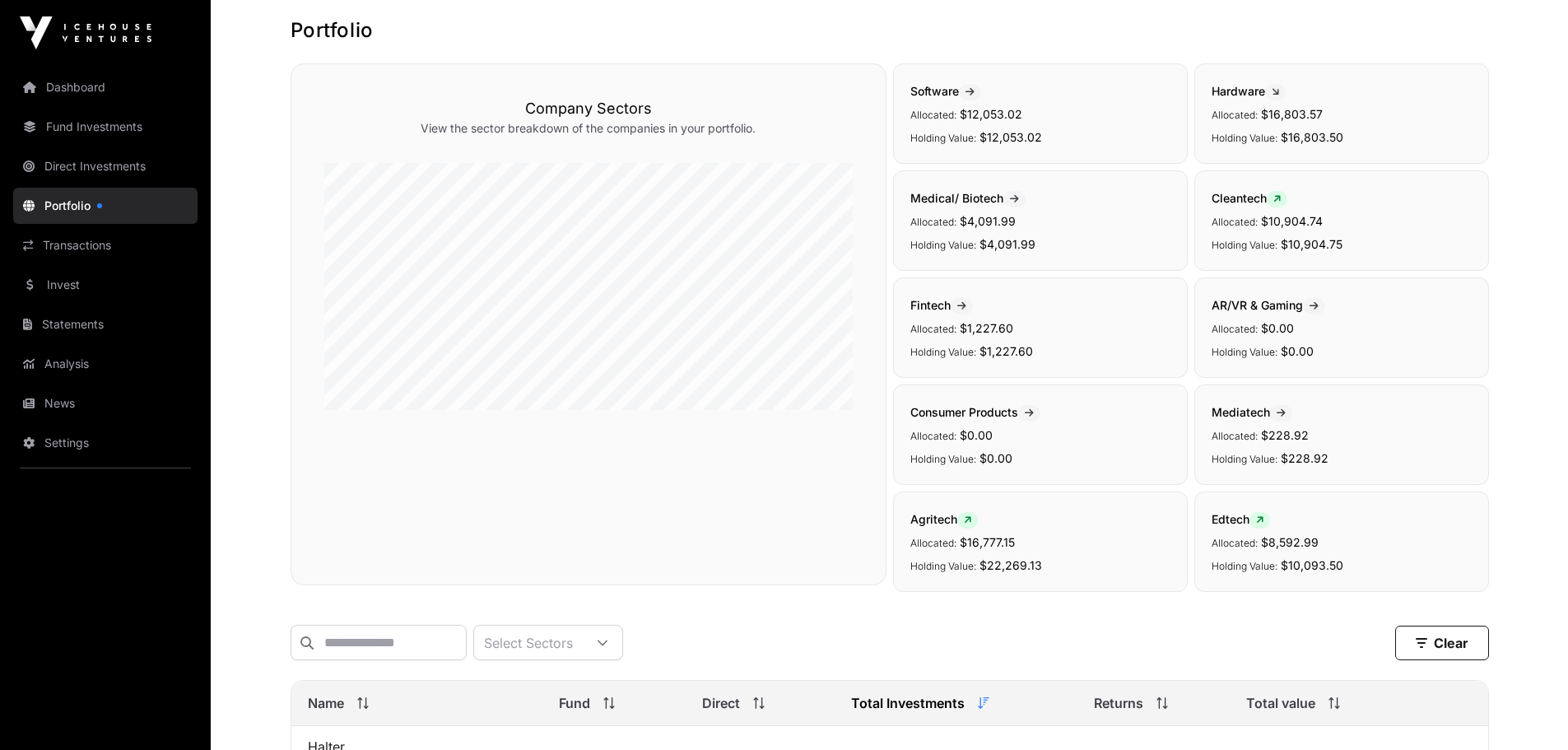
click at [75, 95] on link "Dashboard" at bounding box center [105, 87] width 185 height 36
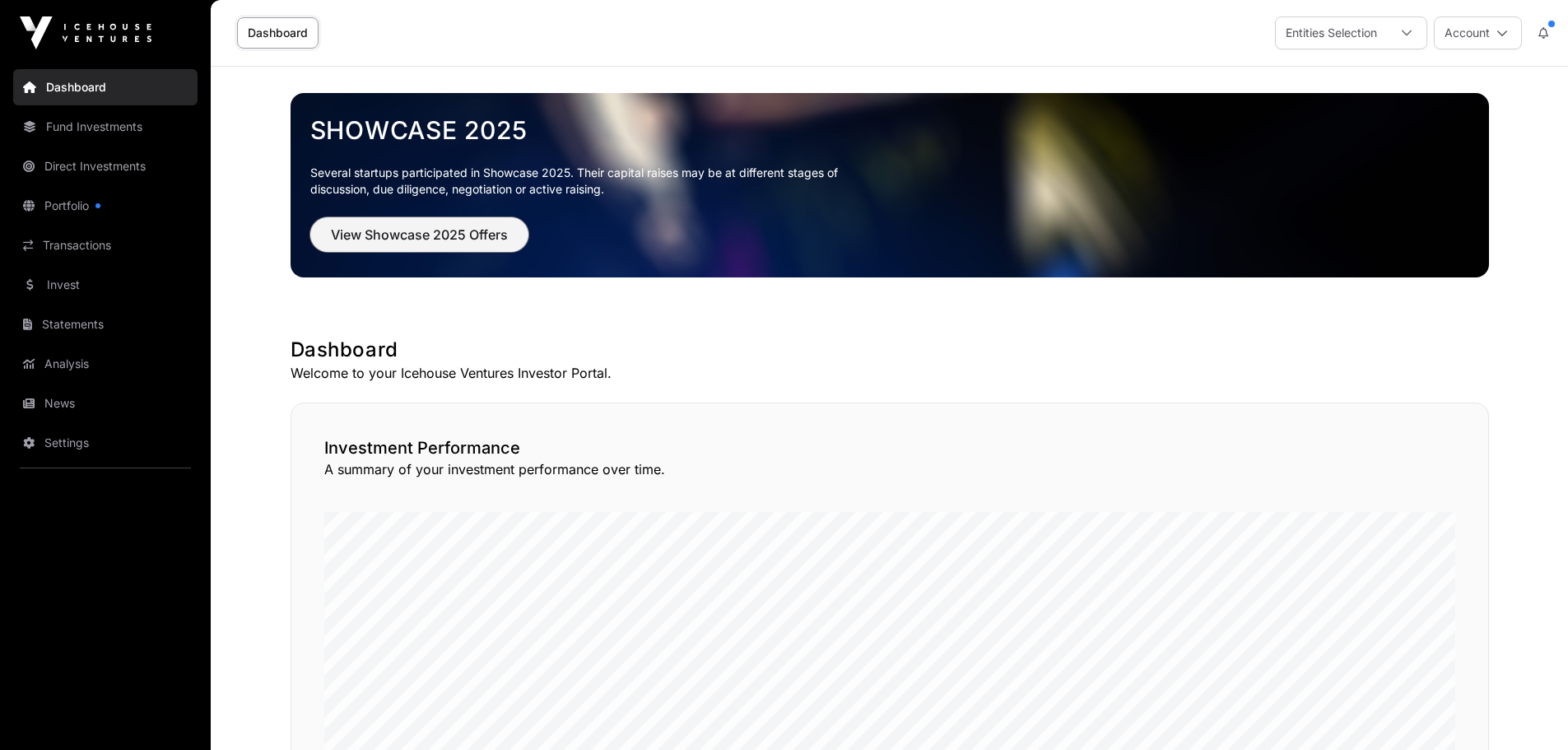
click at [459, 242] on span "View Showcase 2025 Offers" at bounding box center [420, 234] width 177 height 20
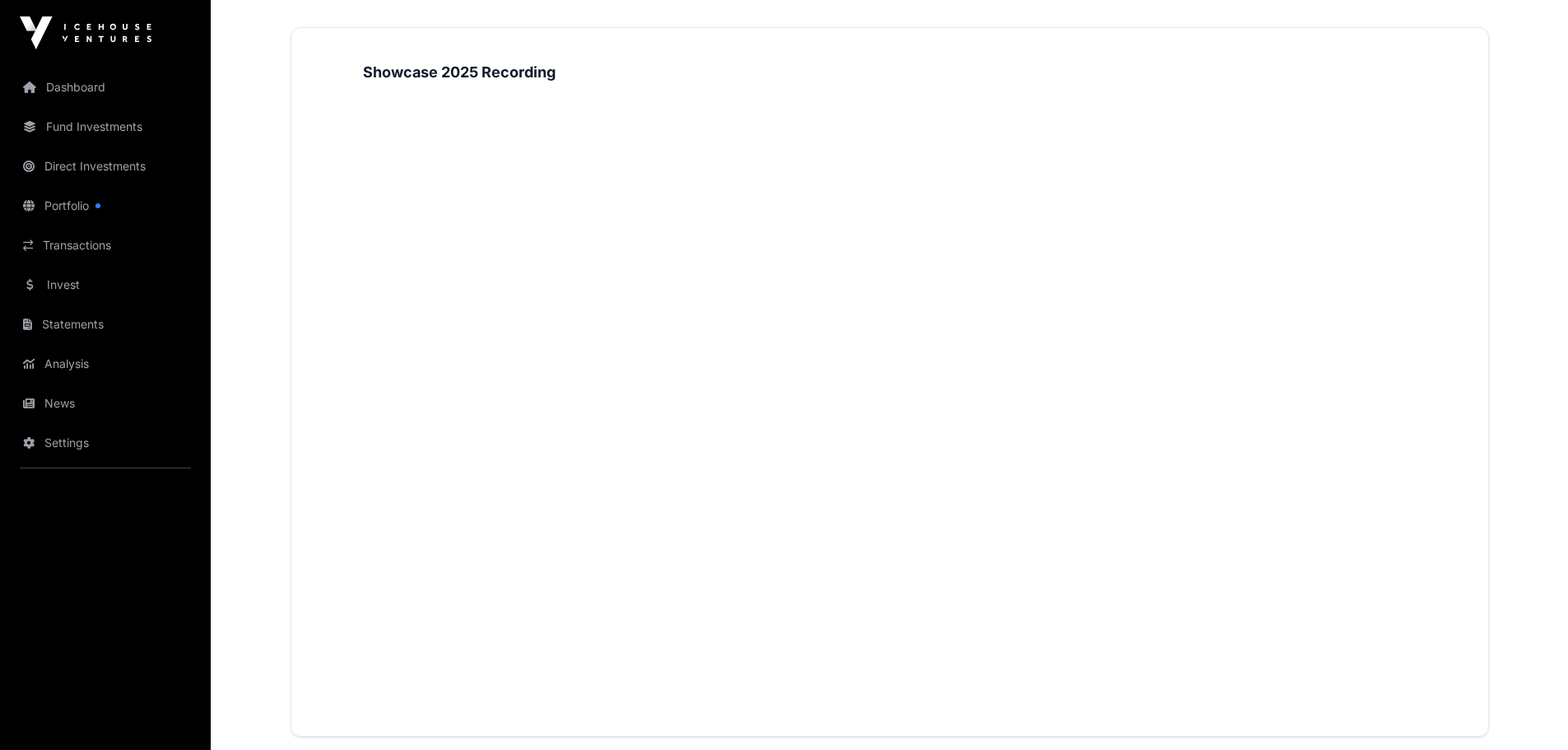
scroll to position [1726, 0]
